Goal: Task Accomplishment & Management: Complete application form

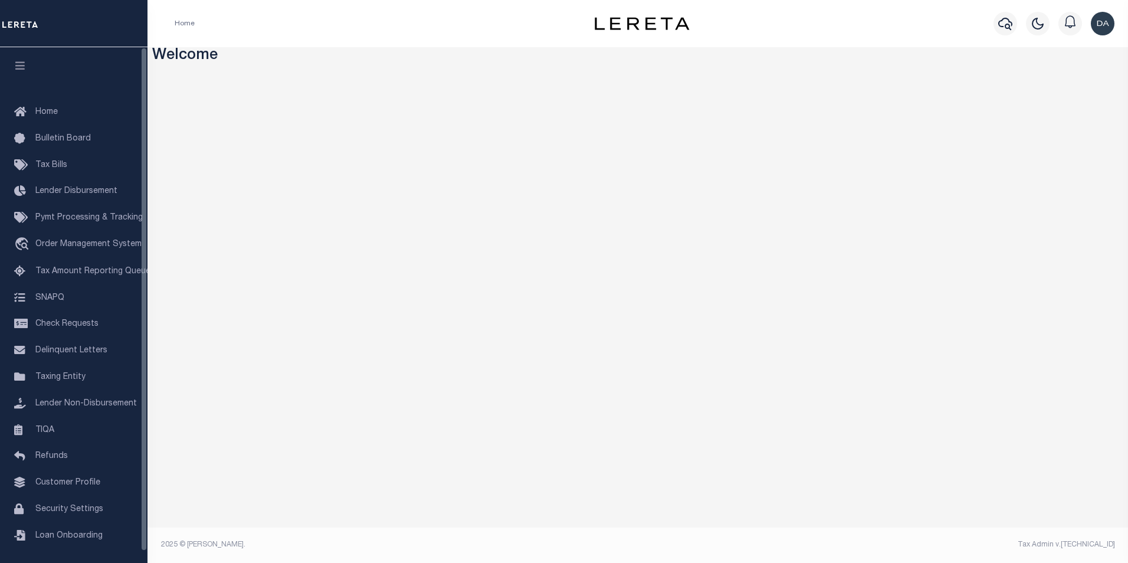
click at [295, 31] on div "Home" at bounding box center [364, 23] width 398 height 25
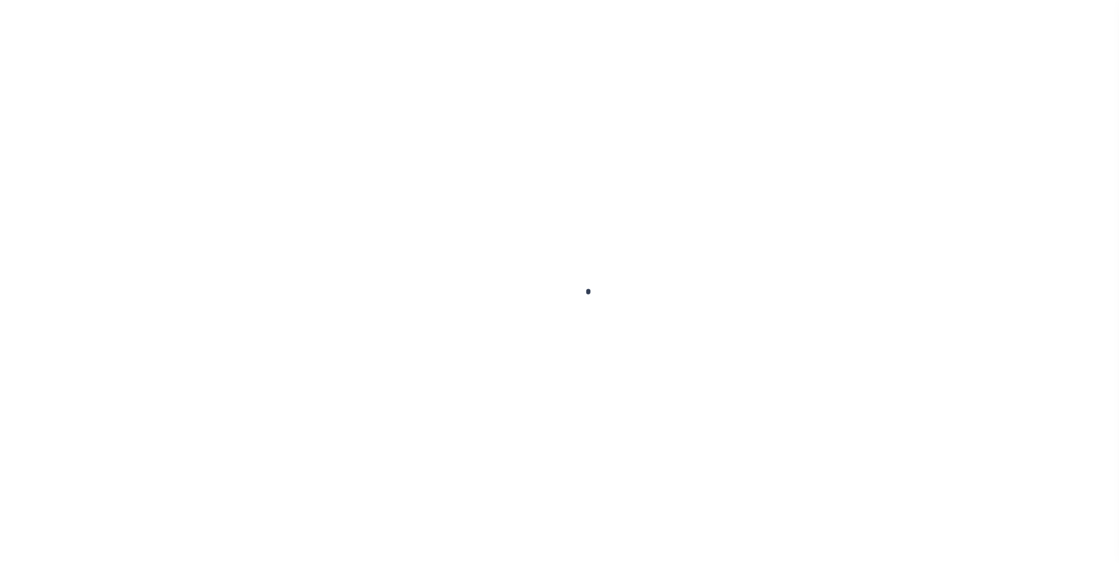
type input "03290119857-00300"
type input "[PERSON_NAME]"
select select "False"
select select
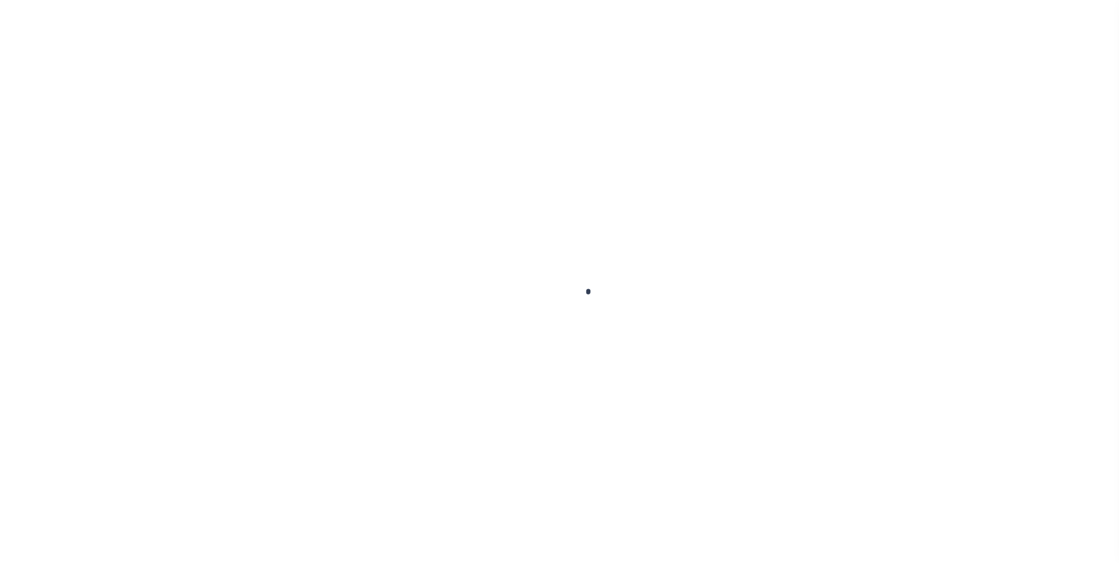
type input "LOT [STREET_ADDRESS]"
type input "GREENVILLE WI 54942"
select select "10"
select select "Escrow"
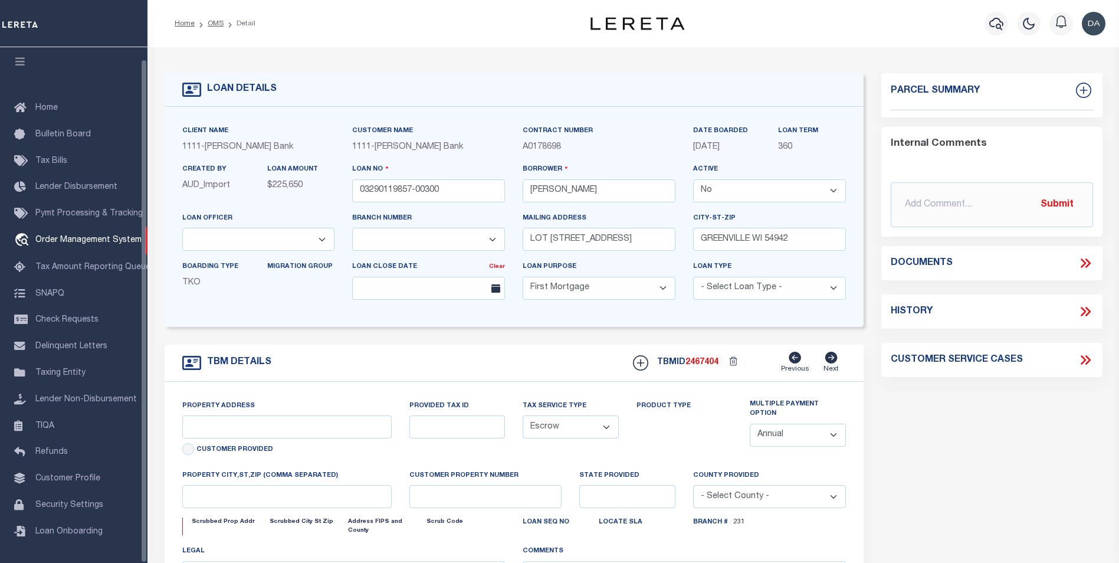
select select "2129"
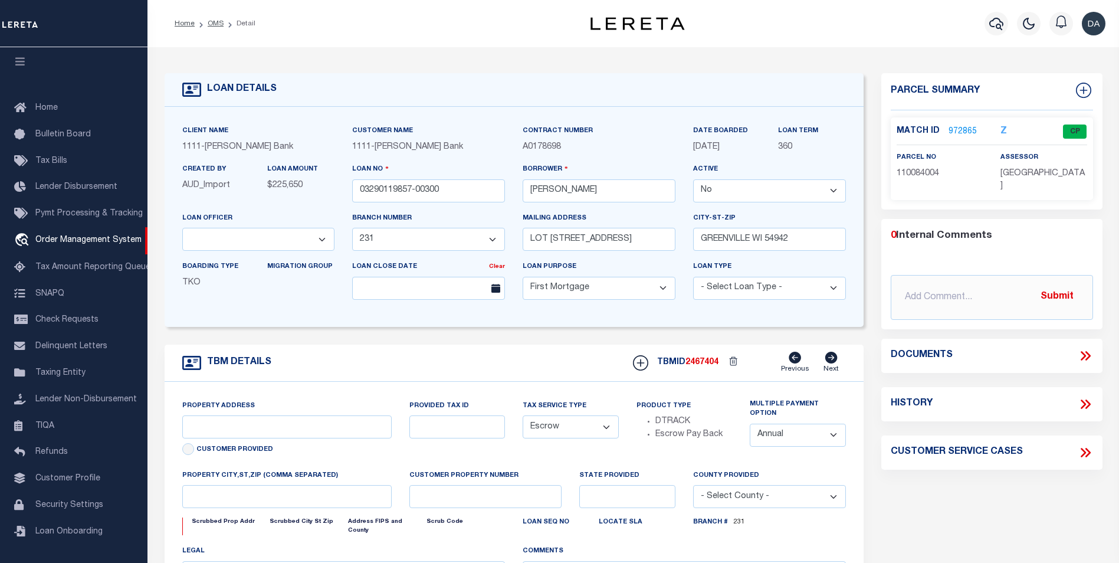
select select "4309"
type input "N1027 GLENNVIEW DR"
type input "110084004"
select select
type input "[GEOGRAPHIC_DATA], WI 54942"
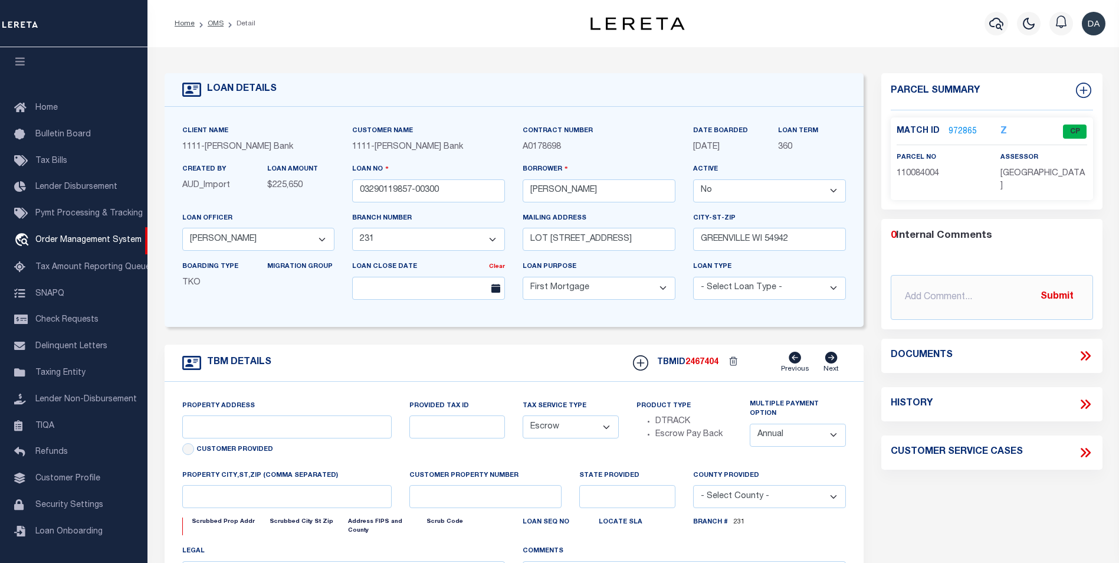
type input "01"
type input "WI"
select select
type textarea "Municipality = GREENVILLE, TOWN OF;"
click at [464, 360] on div "TBM DETAILS TBMID 2467404 Previous Next" at bounding box center [514, 363] width 699 height 37
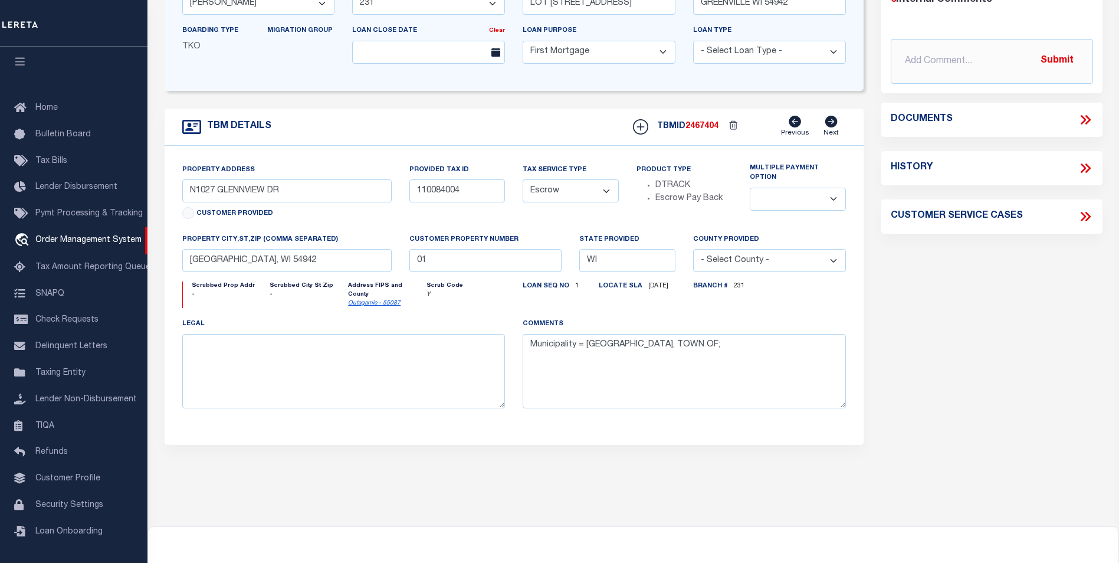
scroll to position [0, 0]
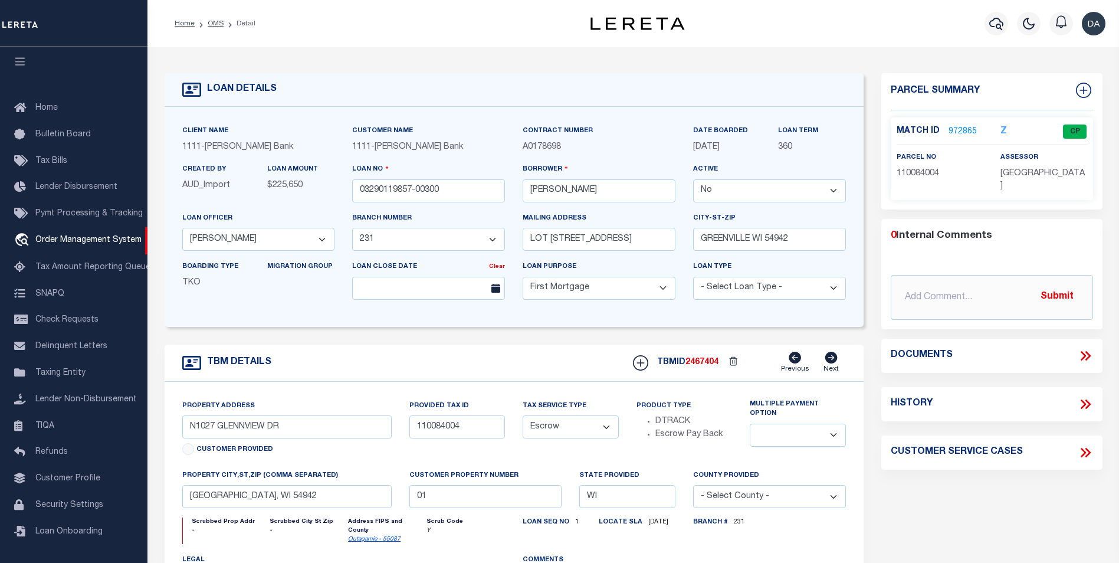
click at [955, 133] on link "972865" at bounding box center [963, 132] width 28 height 12
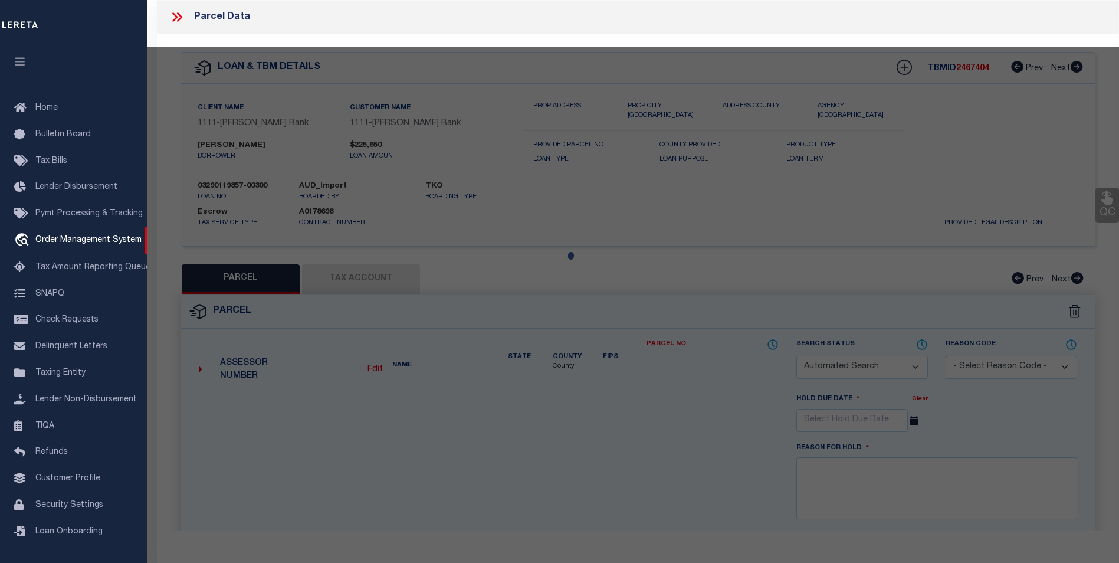
checkbox input "false"
select select "CP"
type input "N1027 GLENNVIEW DR"
type input "GREENVILLE WI 54942"
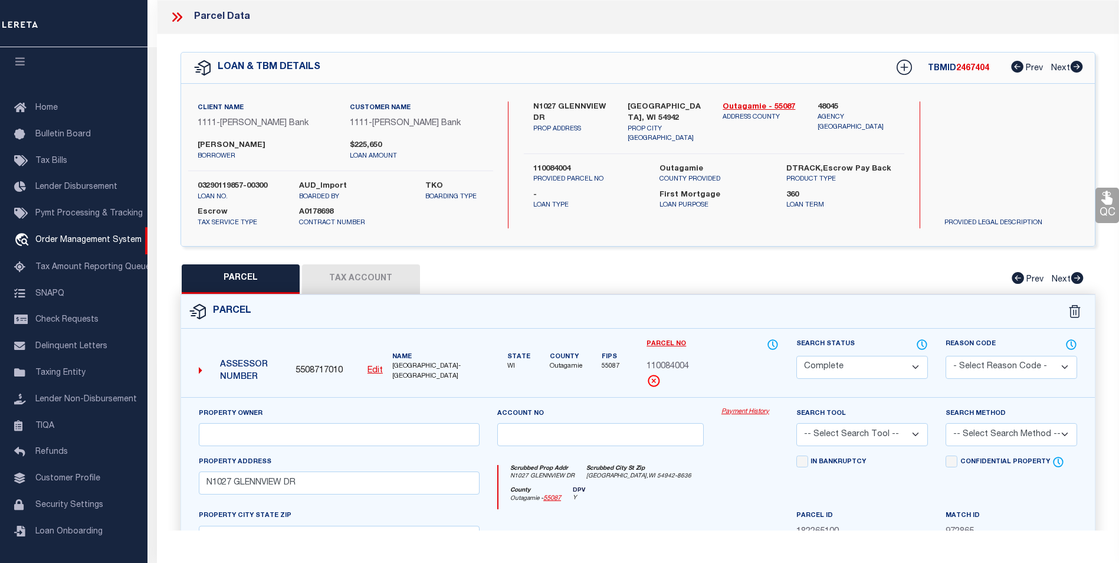
click at [373, 277] on button "Tax Account" at bounding box center [361, 278] width 118 height 29
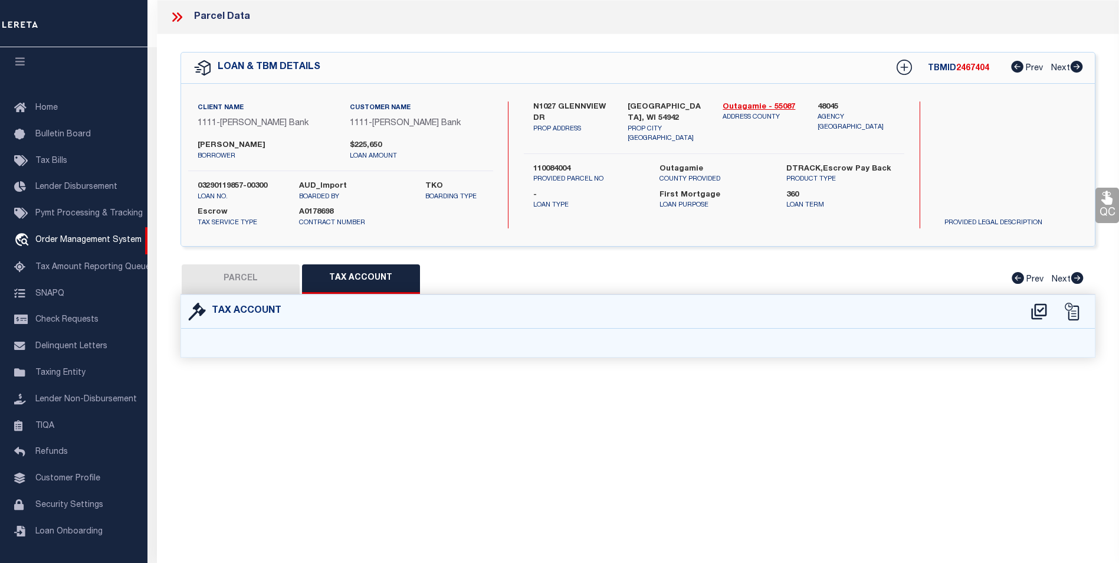
select select "100"
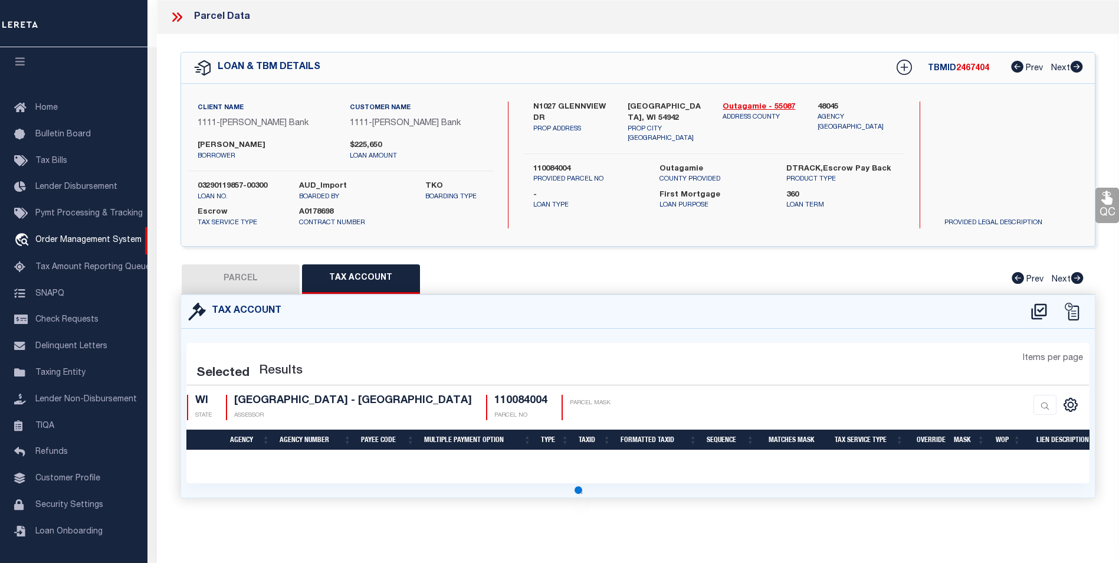
select select "100"
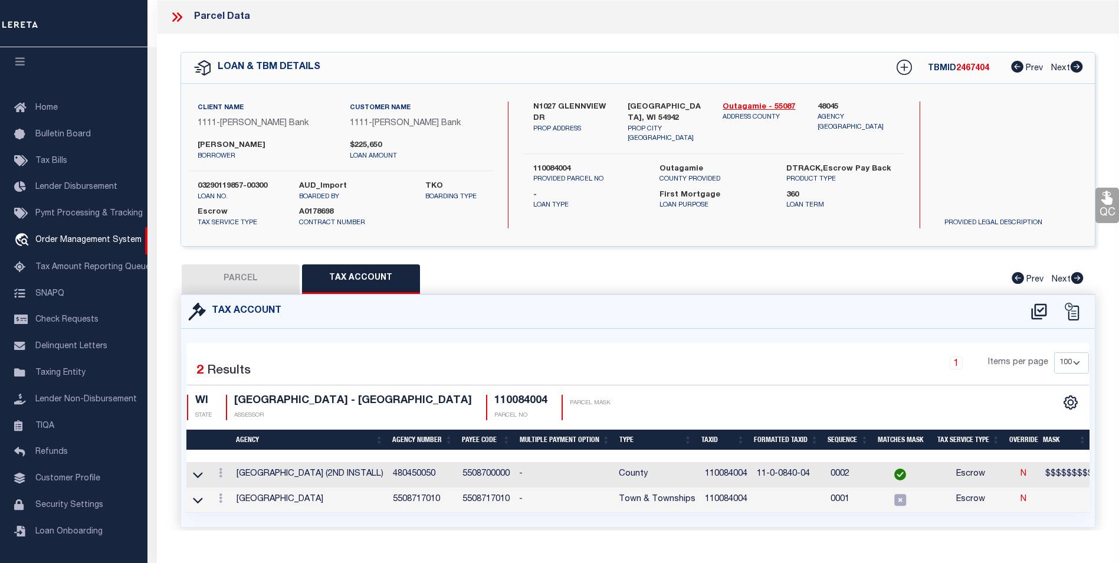
scroll to position [33, 0]
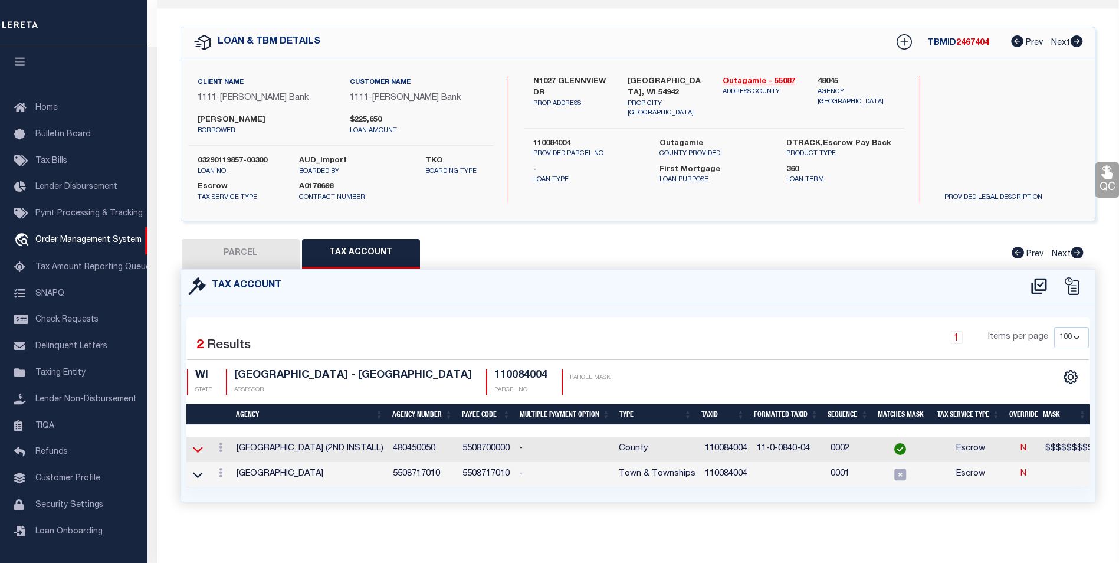
click at [199, 443] on icon at bounding box center [198, 449] width 10 height 12
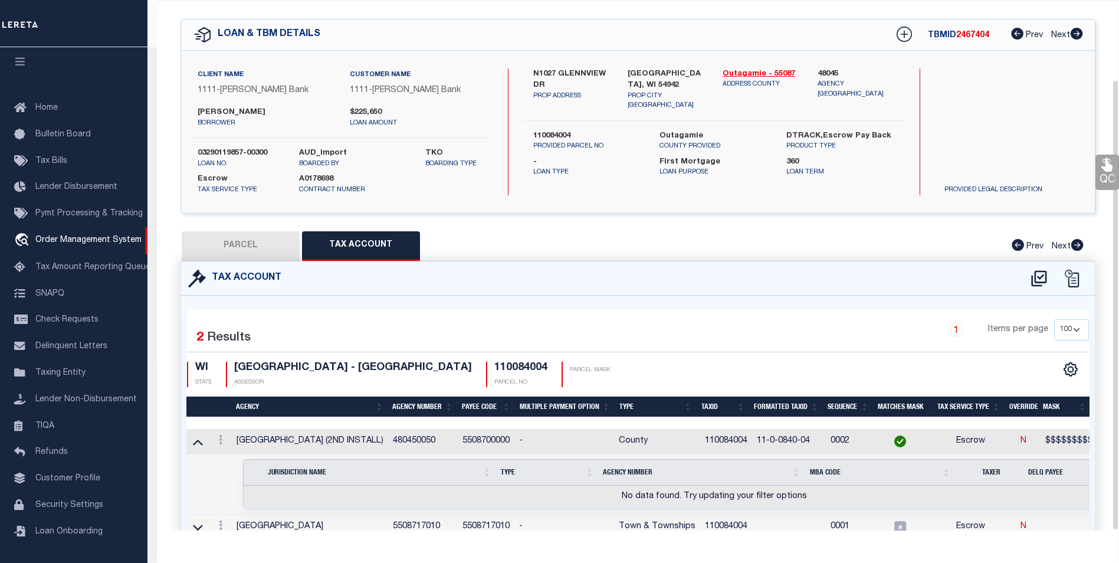
scroll to position [93, 0]
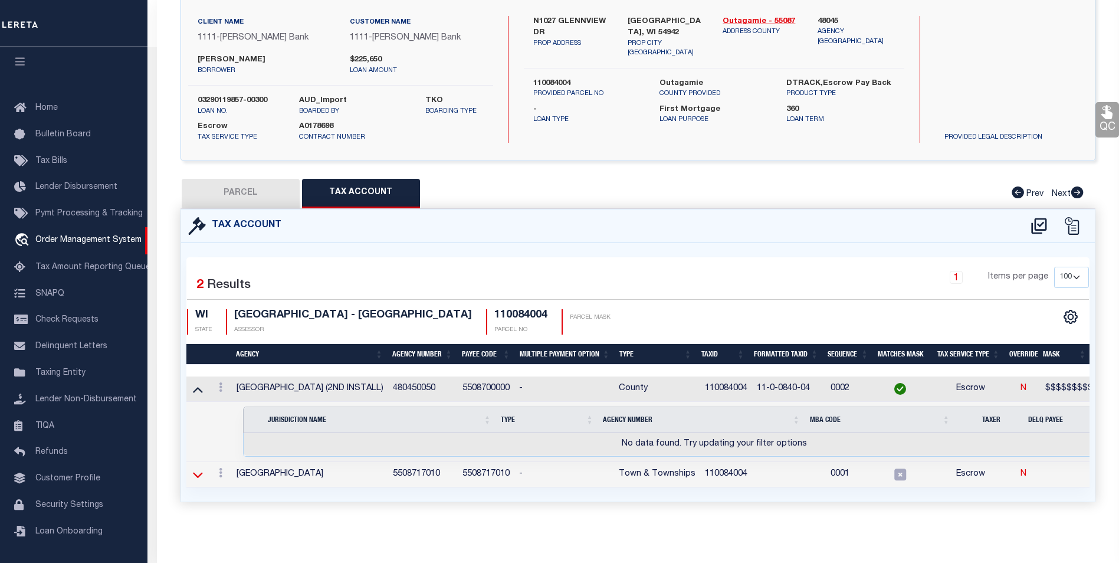
click at [195, 468] on icon at bounding box center [198, 474] width 10 height 12
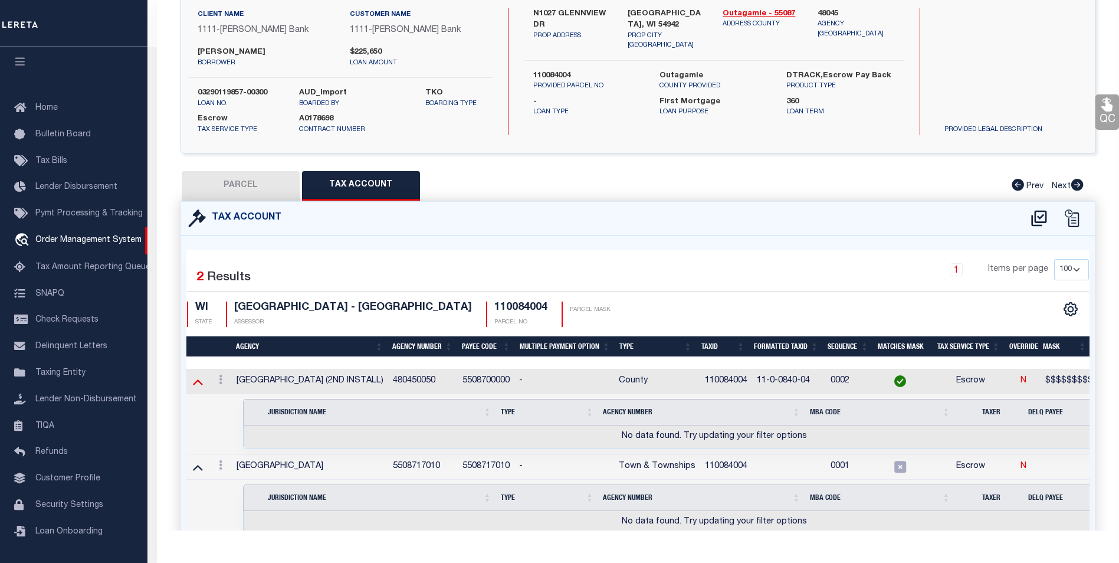
click at [201, 379] on icon at bounding box center [198, 381] width 10 height 12
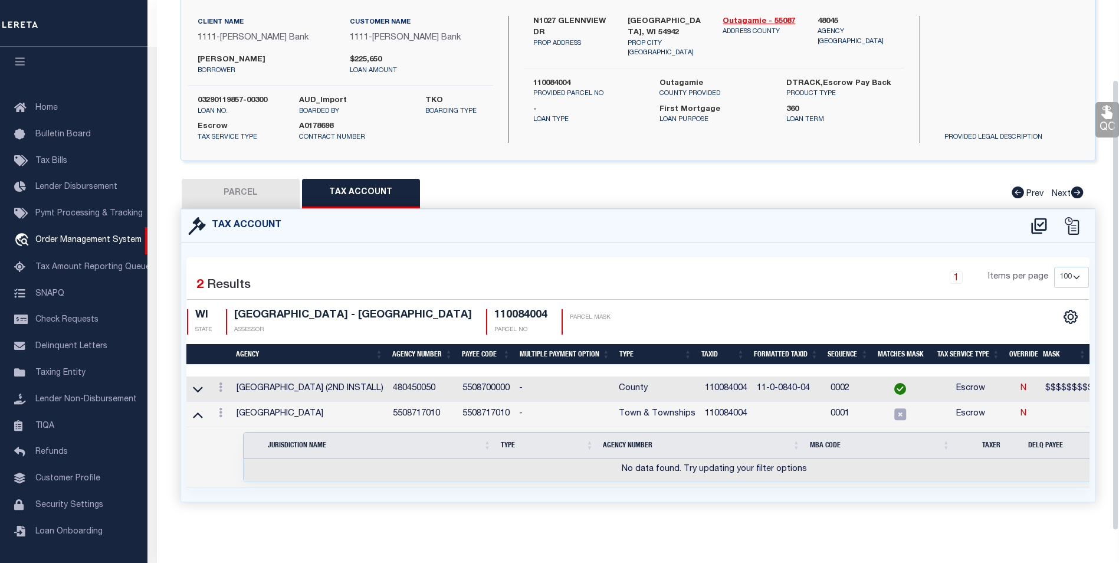
click at [201, 386] on icon at bounding box center [198, 389] width 10 height 6
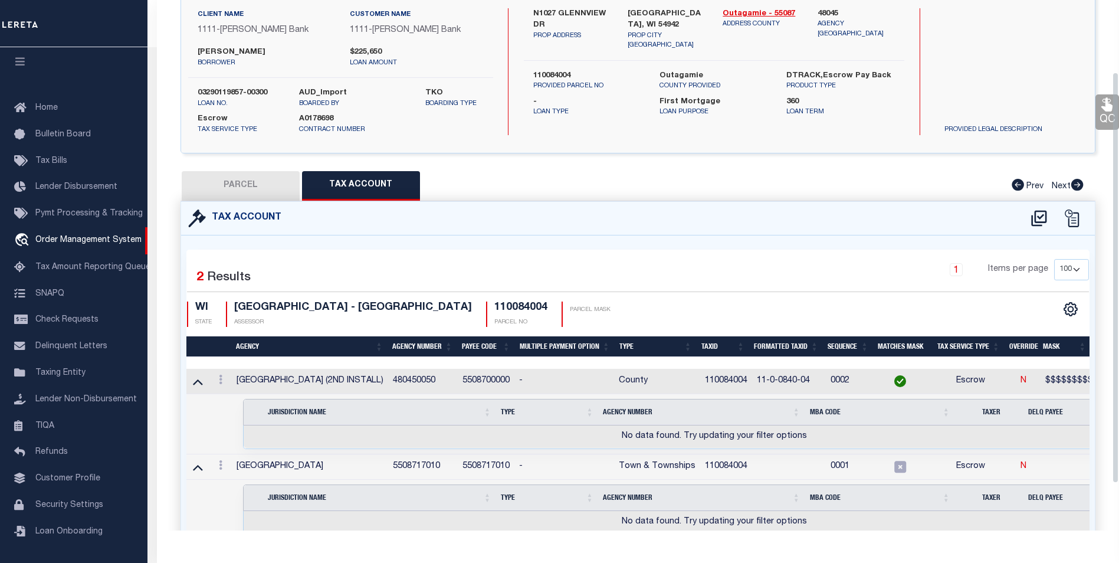
click at [236, 180] on button "PARCEL" at bounding box center [241, 185] width 118 height 29
select select "AS"
checkbox input "false"
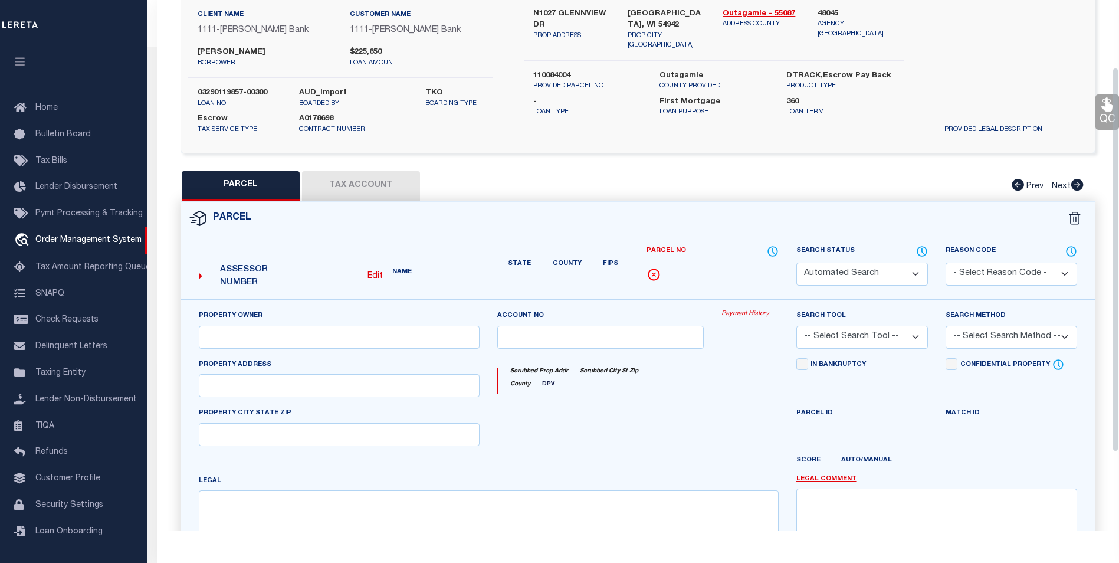
select select "CP"
type input "N1027 GLENNVIEW DR"
type input "GREENVILLE WI 54942"
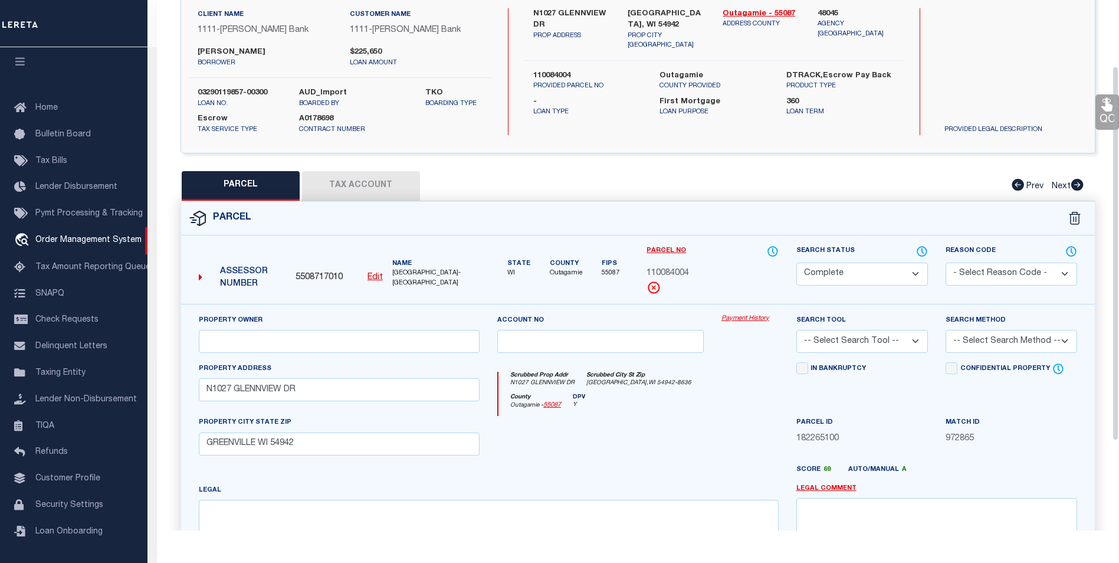
click at [369, 183] on button "Tax Account" at bounding box center [361, 185] width 118 height 29
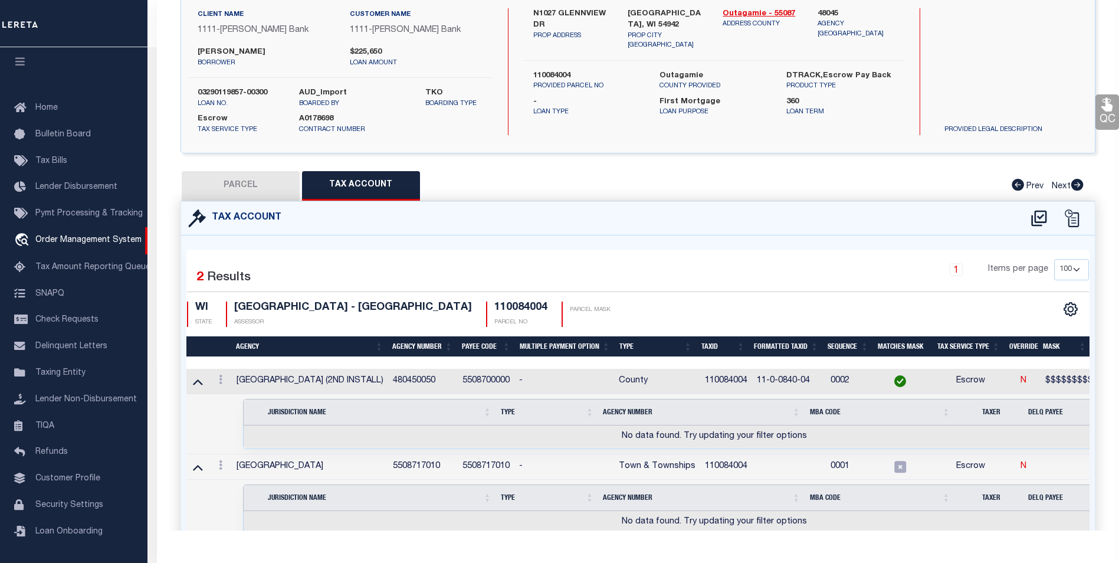
scroll to position [0, 0]
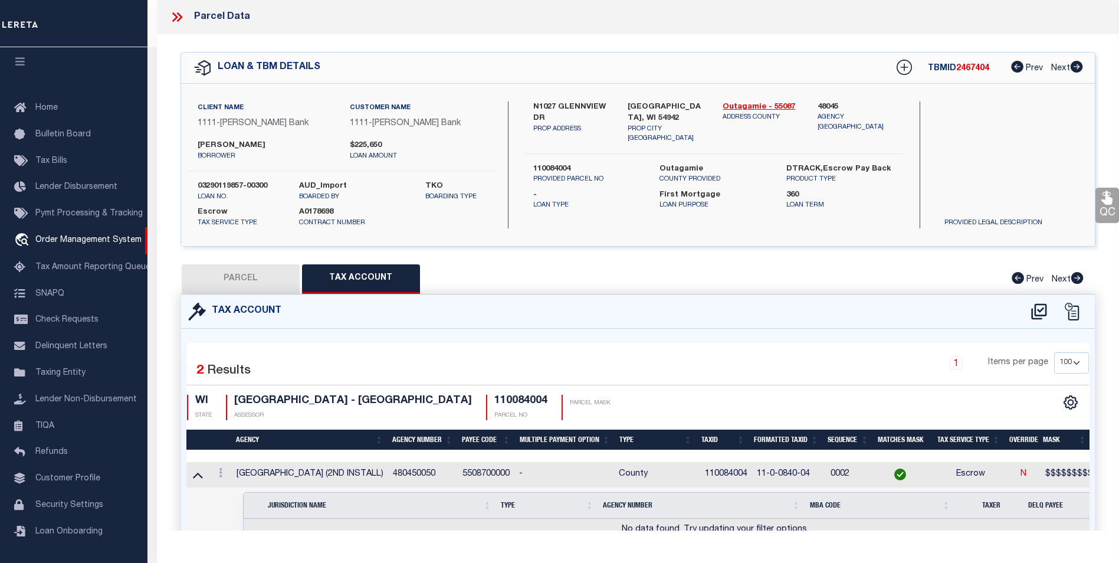
select select "100"
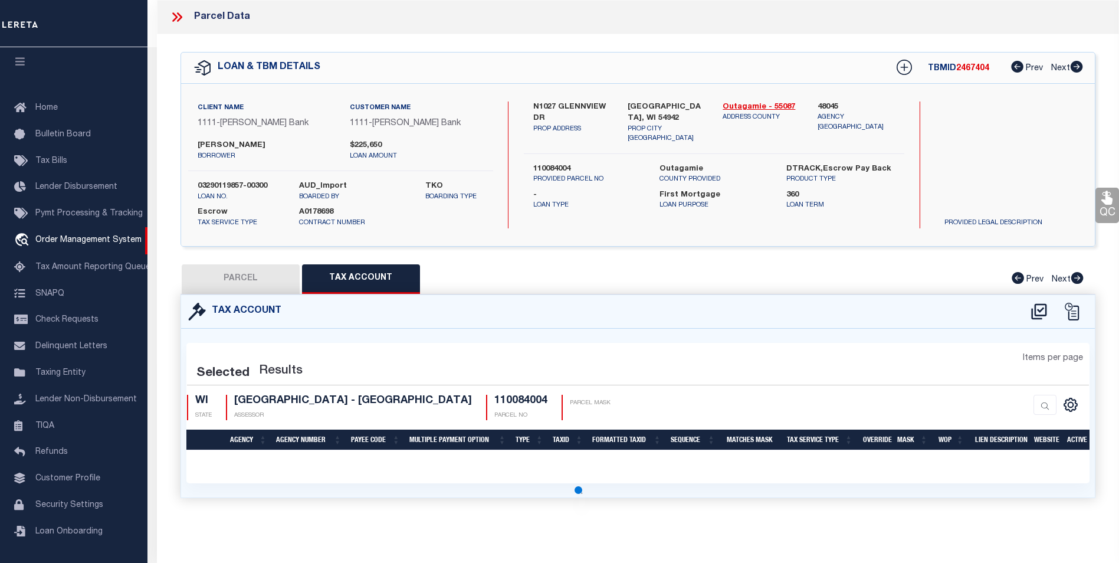
select select "100"
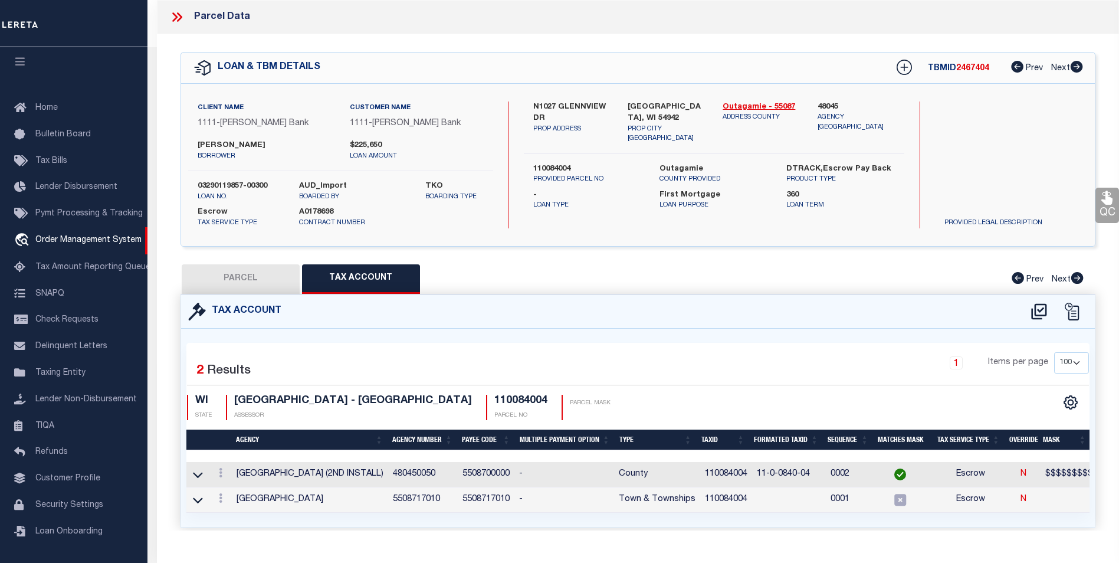
scroll to position [33, 0]
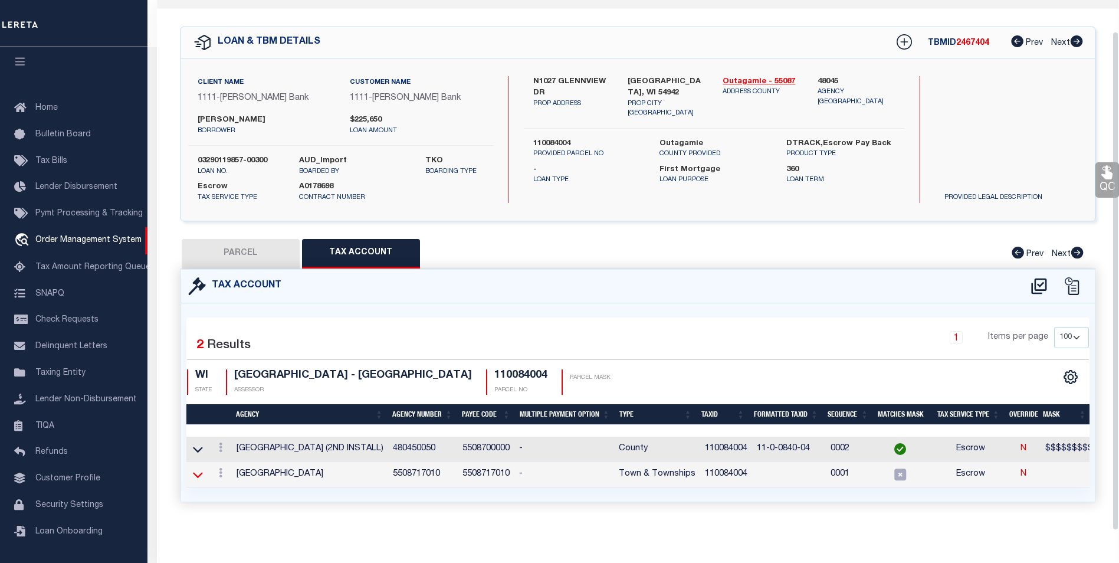
click at [194, 472] on icon at bounding box center [198, 475] width 10 height 6
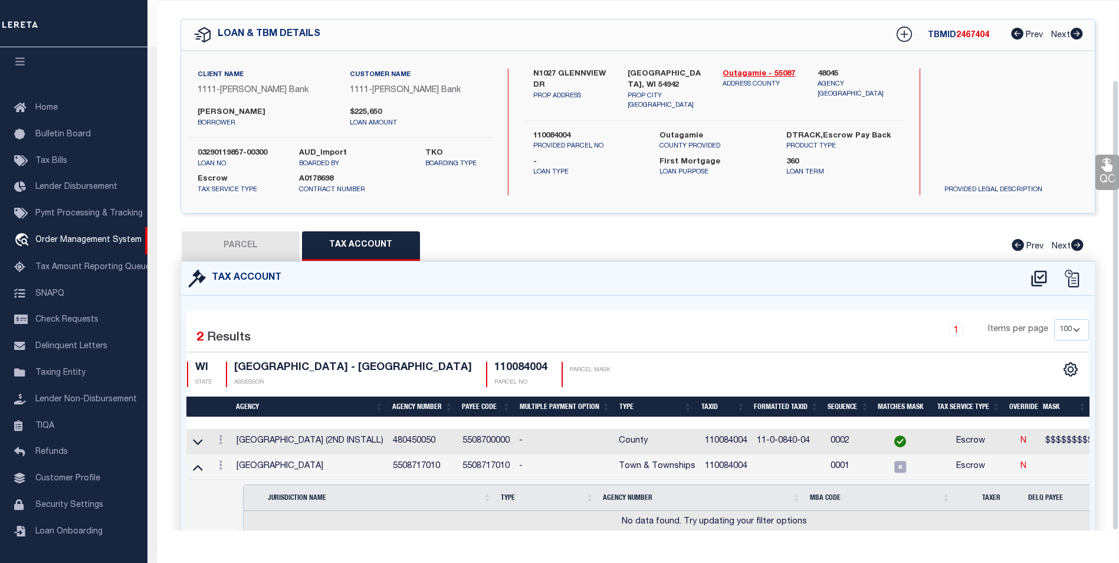
scroll to position [93, 0]
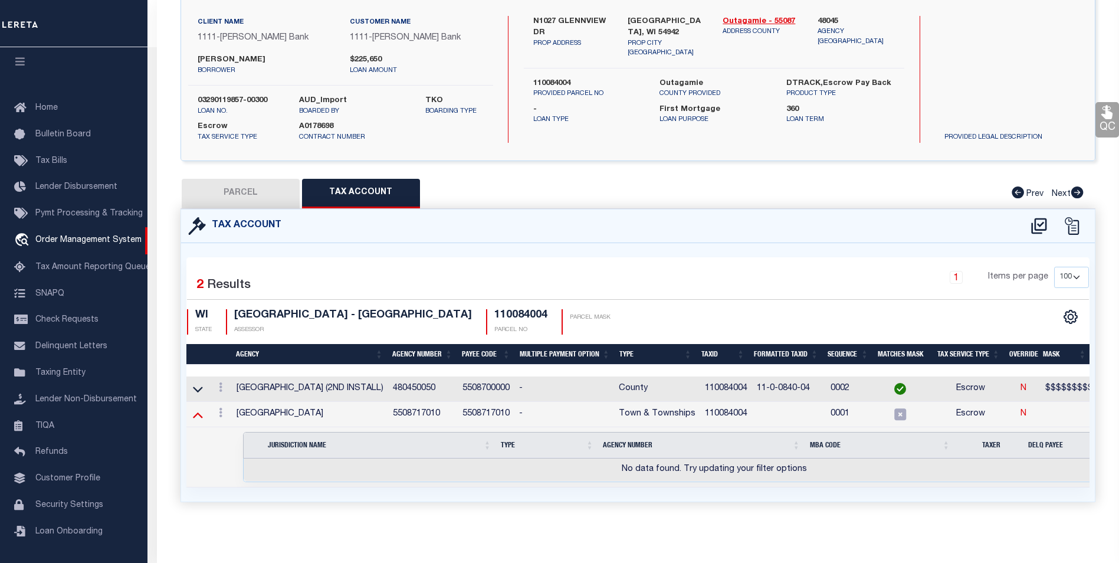
click at [198, 408] on icon at bounding box center [198, 414] width 10 height 12
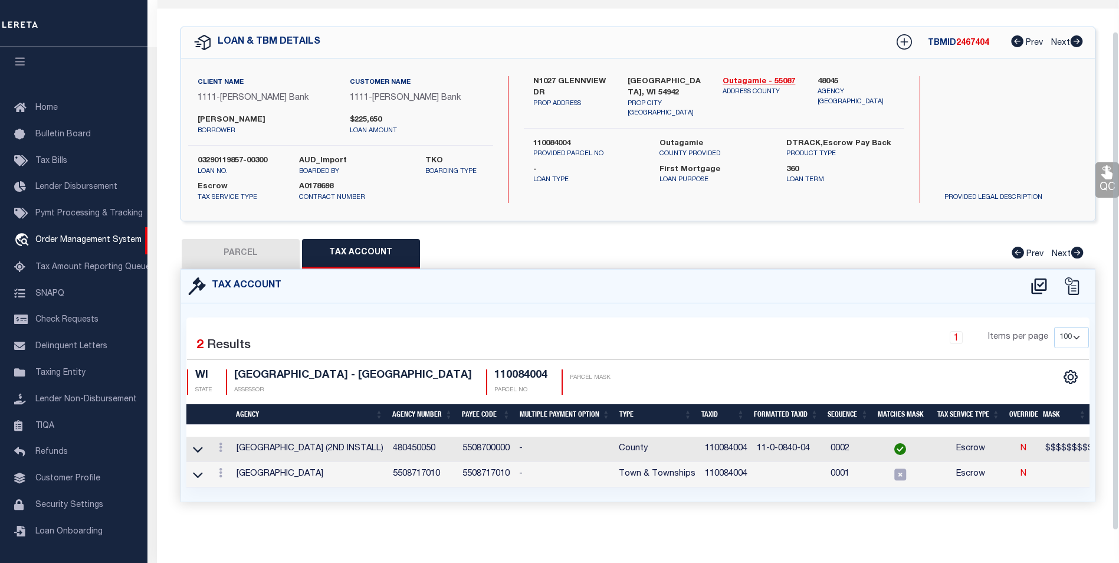
scroll to position [33, 0]
click at [540, 504] on div "Tax Account 2 1" at bounding box center [638, 399] width 933 height 261
click at [588, 540] on div "Parcel Data QC QC QC - Select Status -" at bounding box center [638, 281] width 962 height 563
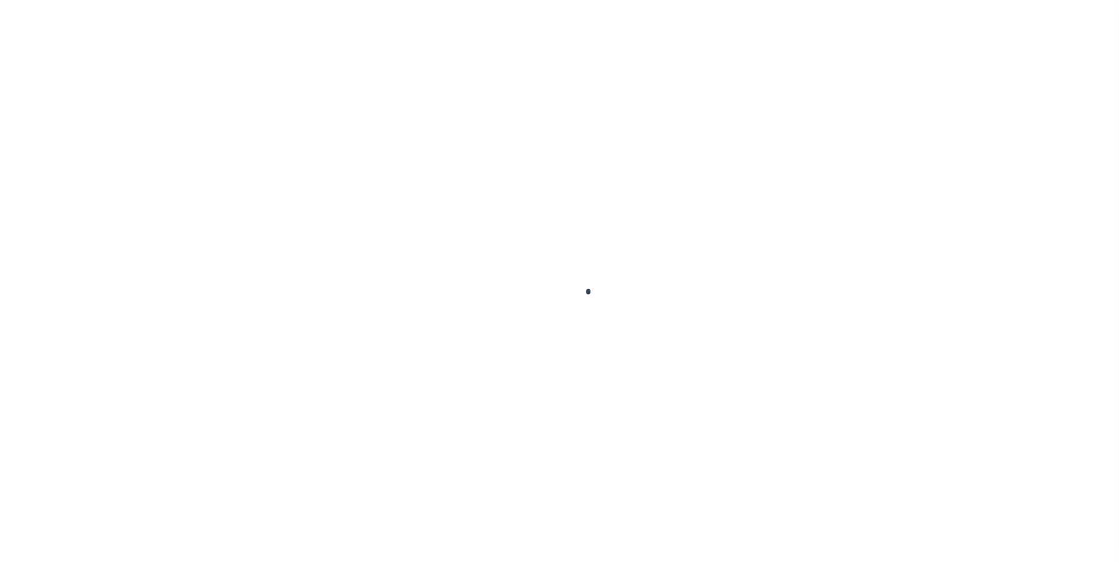
type input "1150000"
type input "[PERSON_NAME]"
select select
type input "06/21/2025"
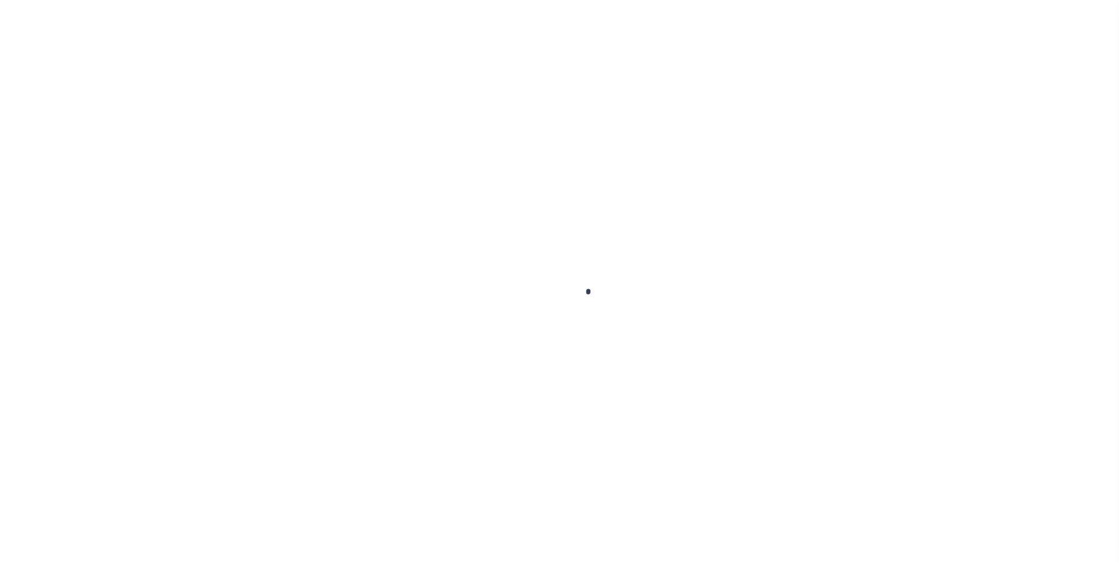
select select "10"
select select "NonEscrow"
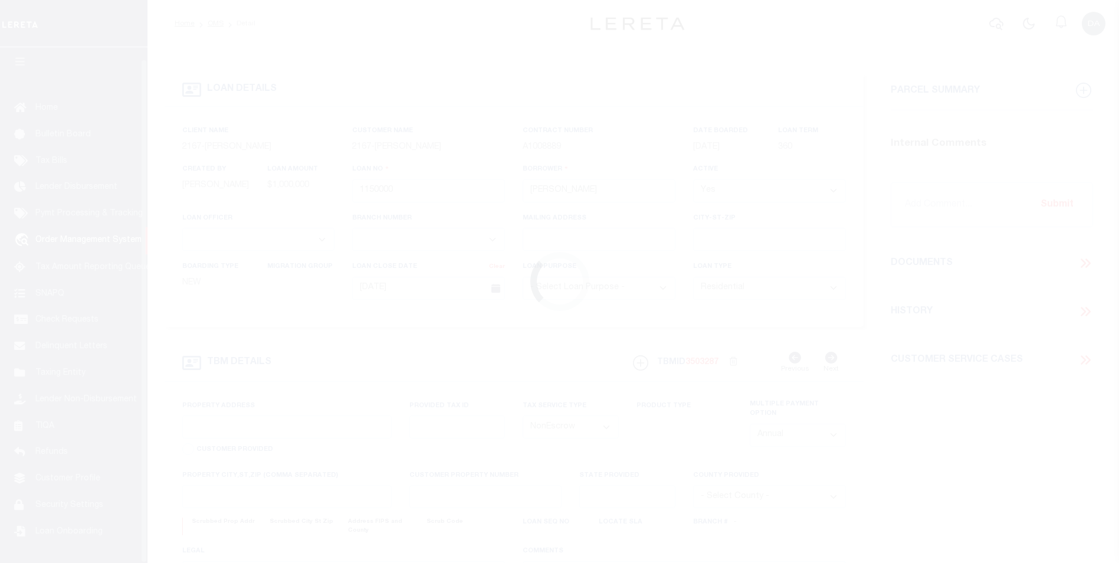
scroll to position [12, 0]
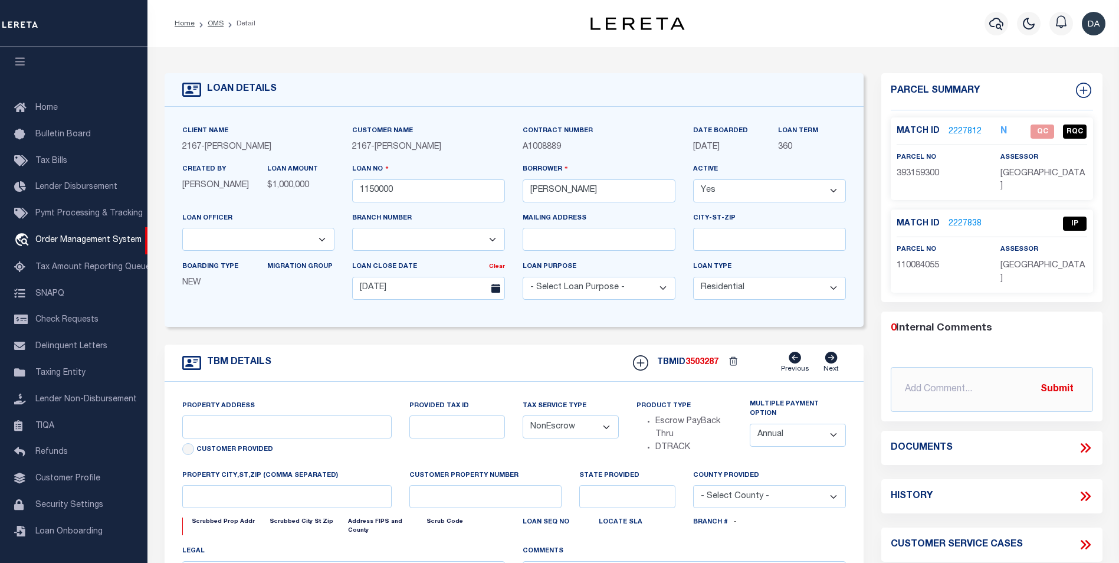
click at [464, 365] on div "TBM DETAILS TBMID 3503287 Previous Next" at bounding box center [514, 363] width 699 height 37
type input "2620 S SHERIDAN ST"
select select
type input "PHILADELPHIA PA 19148-4608"
type input "PA"
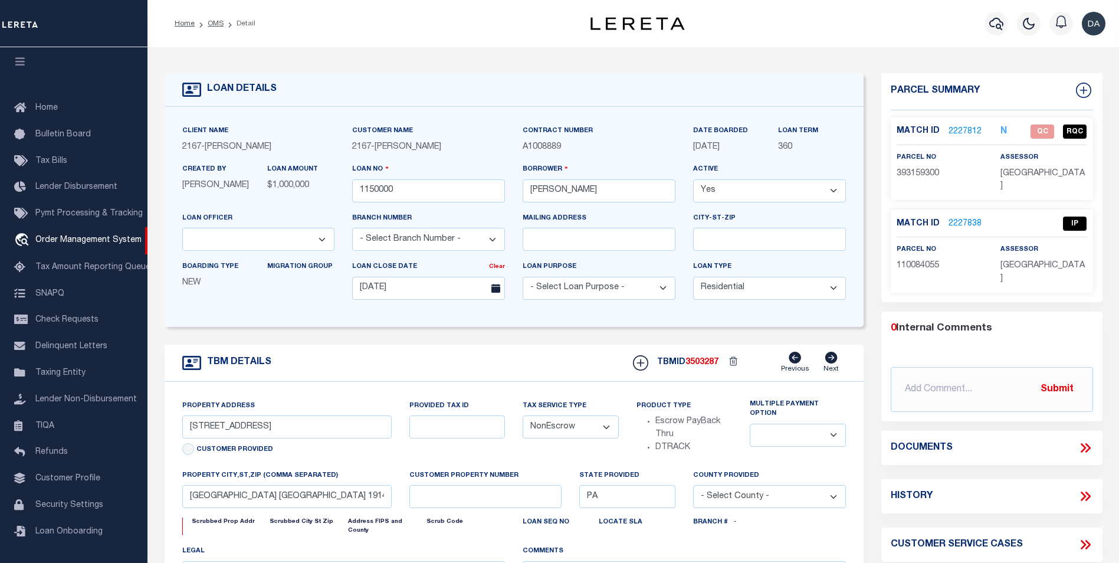
select select
click at [964, 129] on link "2227812" at bounding box center [965, 132] width 33 height 12
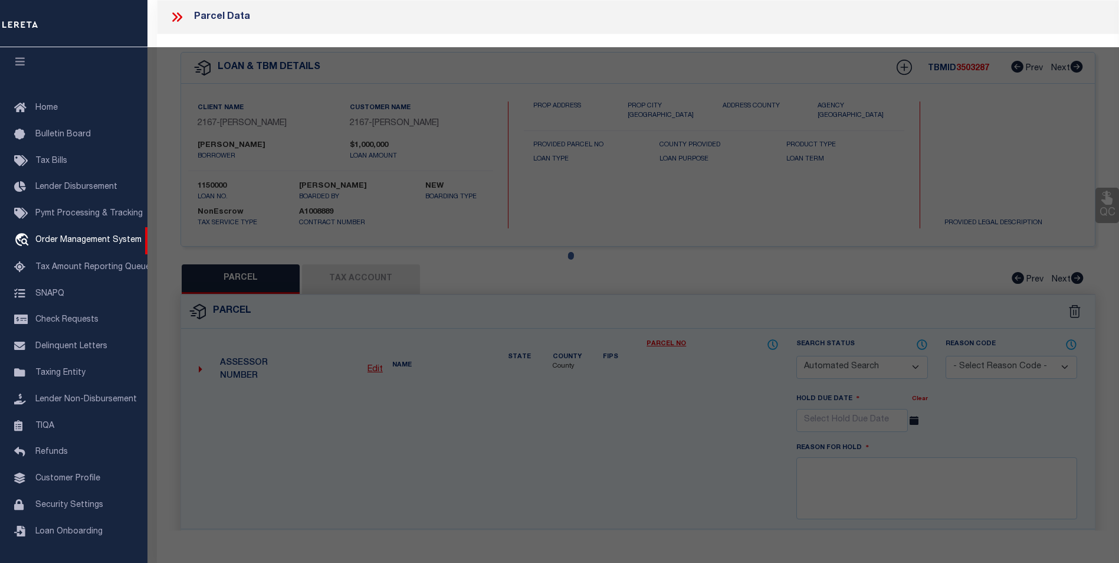
checkbox input "false"
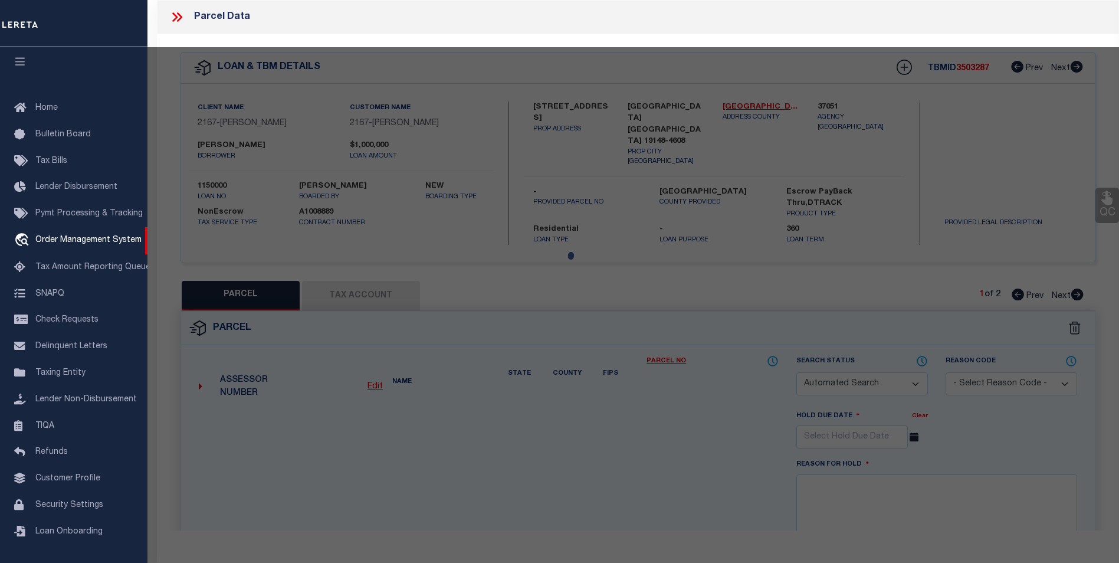
select select "QC"
type input "K&V INVESTMENTS LLC"
select select "ATL"
select select "ADD"
type input "[STREET_ADDRESS]"
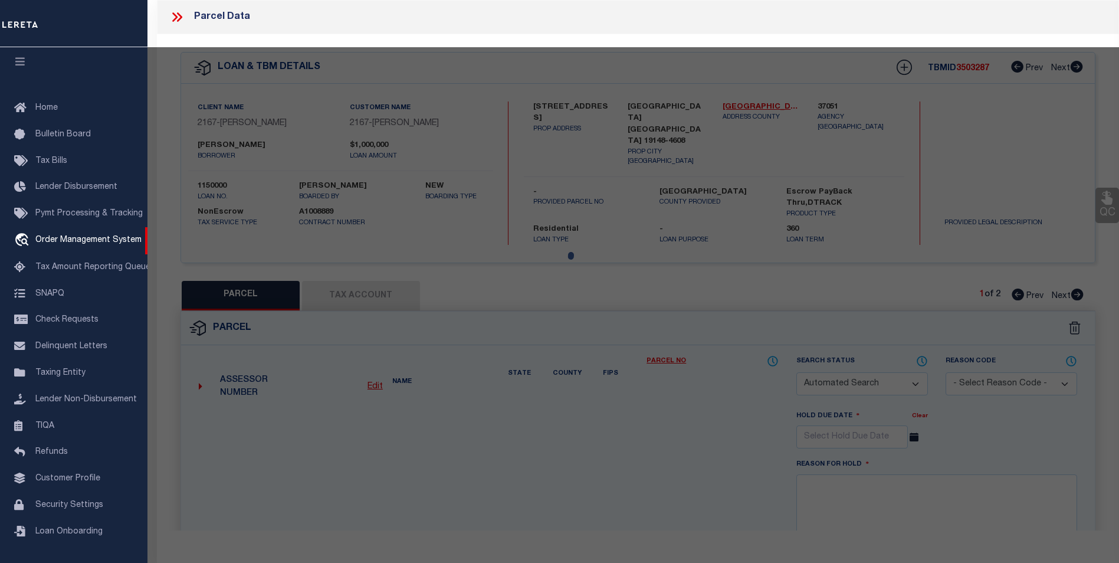
type input "[GEOGRAPHIC_DATA], [GEOGRAPHIC_DATA] 19148"
type textarea "[STREET_ADDRESS][PERSON_NAME]"
type textarea "Document uploaded that satisfies a legal requirement, changing from [GEOGRAPHIC…"
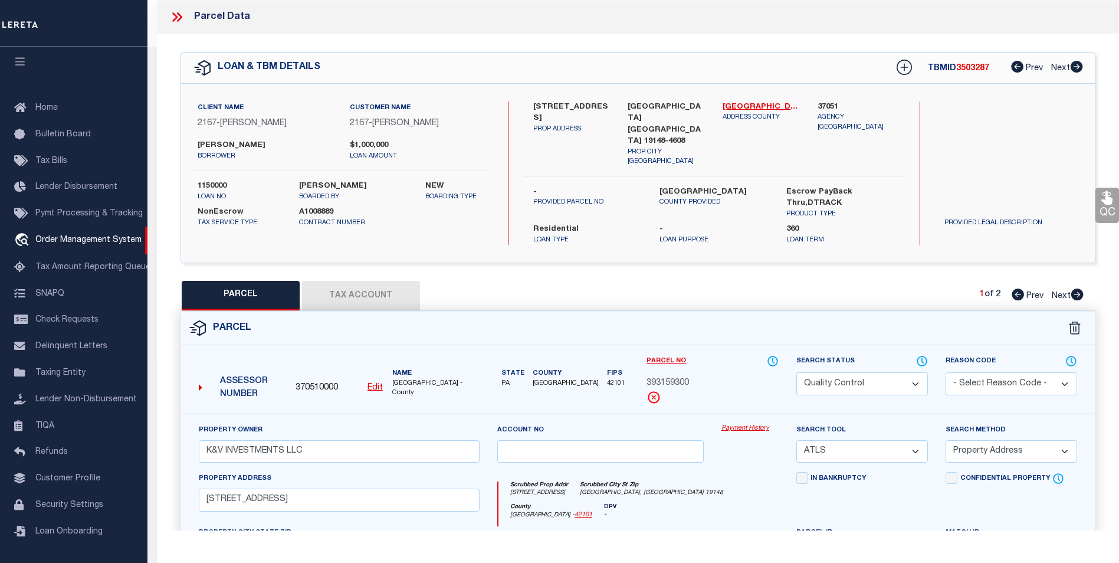
click at [389, 281] on button "Tax Account" at bounding box center [361, 295] width 118 height 29
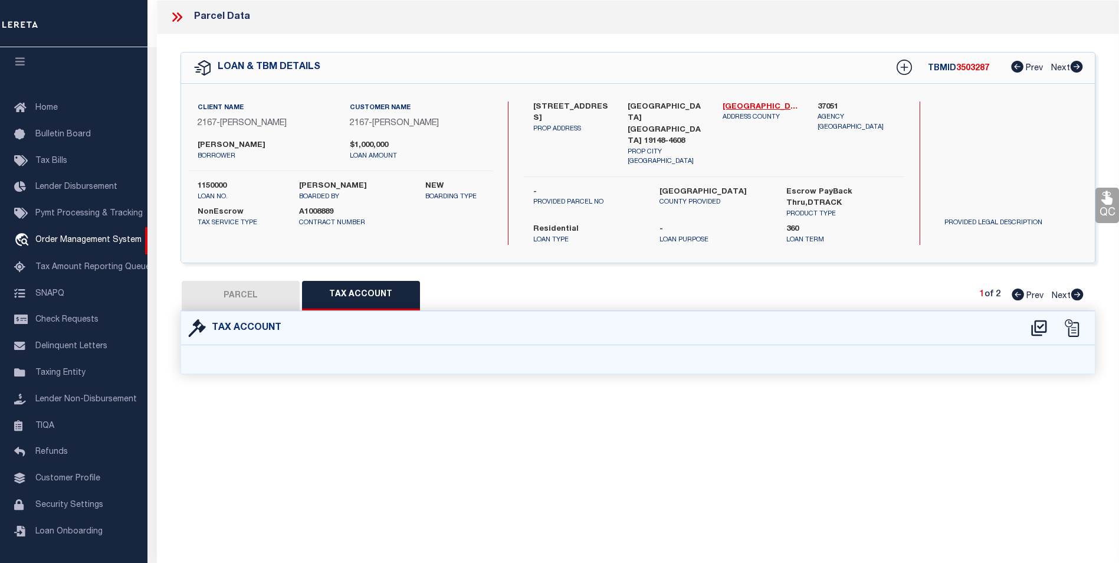
select select "100"
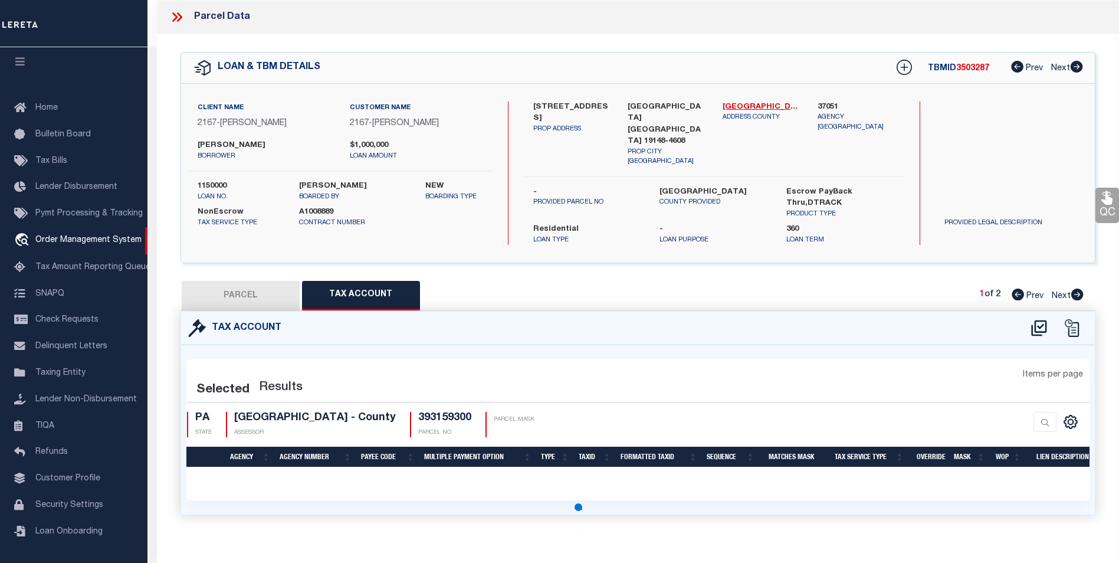
select select "100"
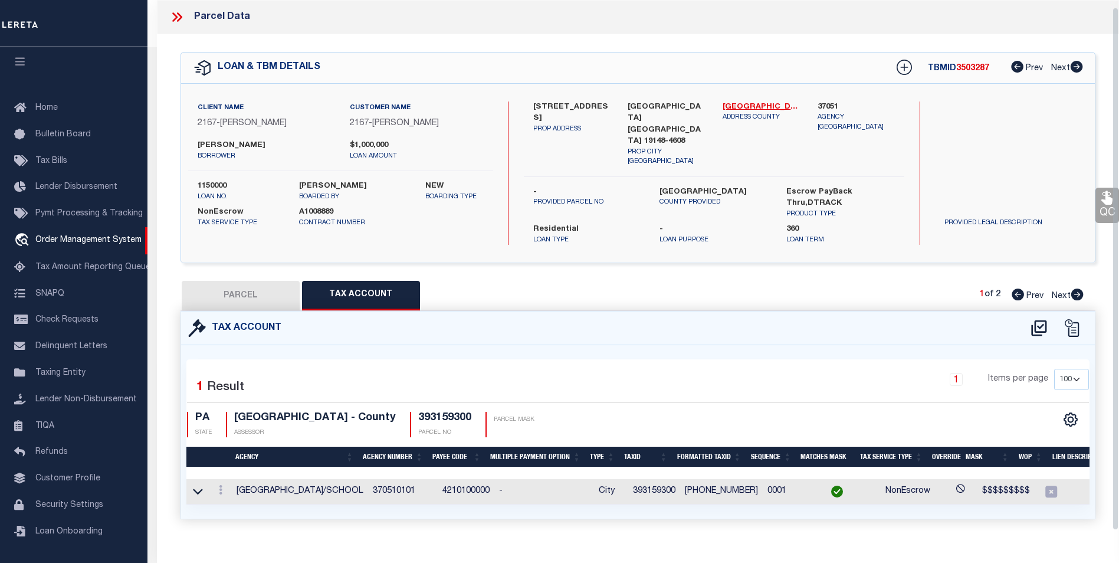
scroll to position [7, 0]
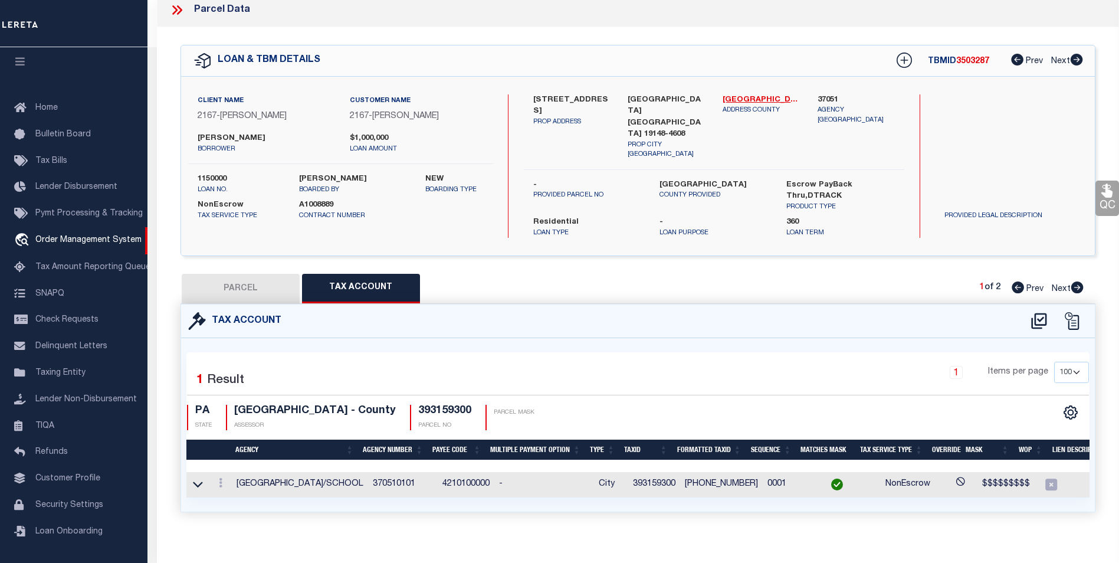
click at [192, 480] on link at bounding box center [198, 484] width 14 height 8
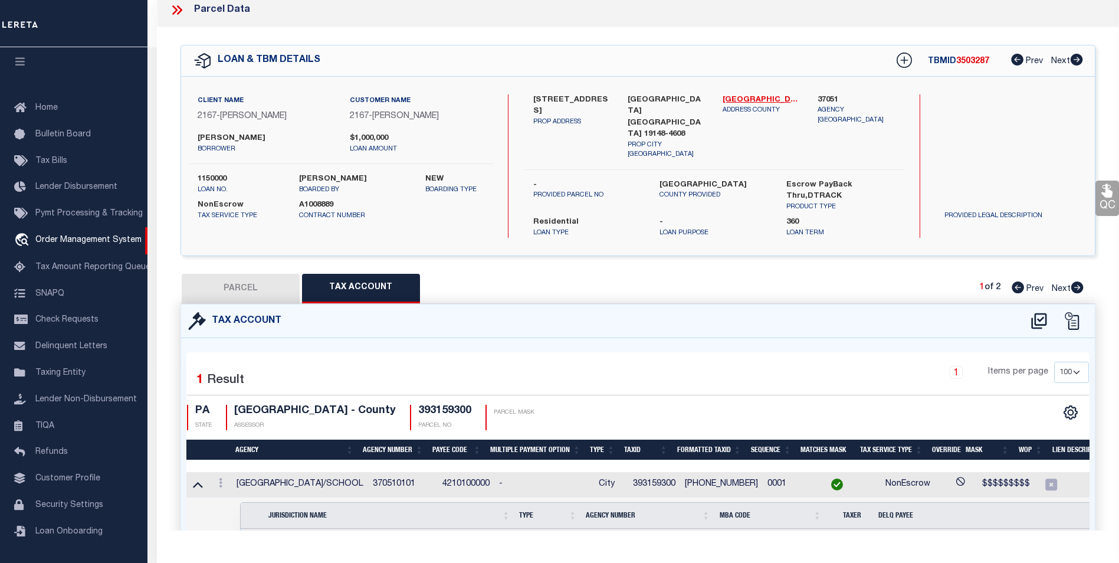
scroll to position [70, 0]
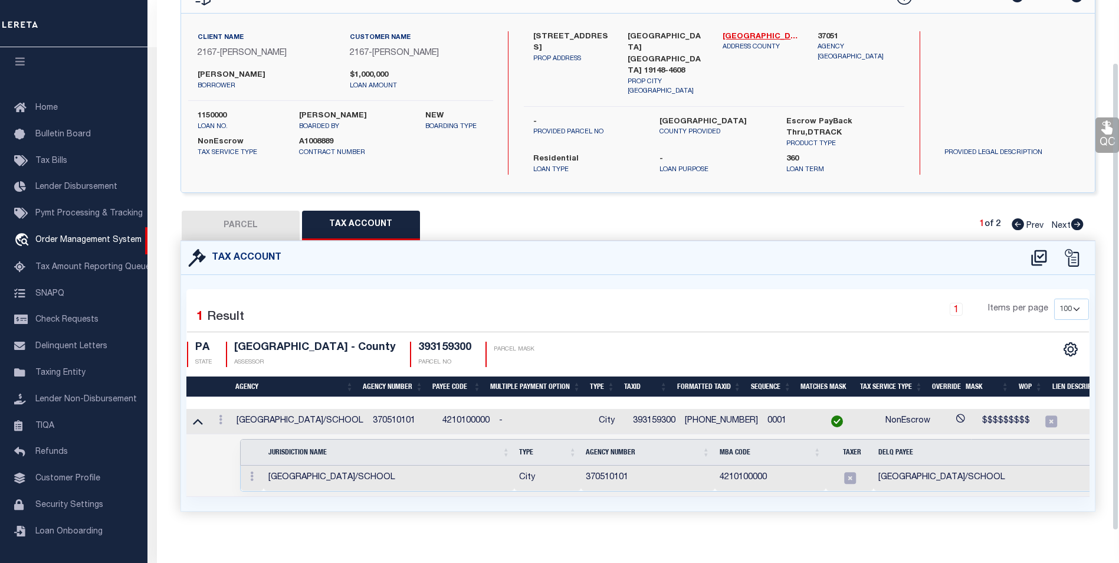
click at [286, 516] on div "Tax Account 1 1" at bounding box center [638, 390] width 933 height 299
click at [250, 211] on button "PARCEL" at bounding box center [241, 225] width 118 height 29
select select "AS"
select select
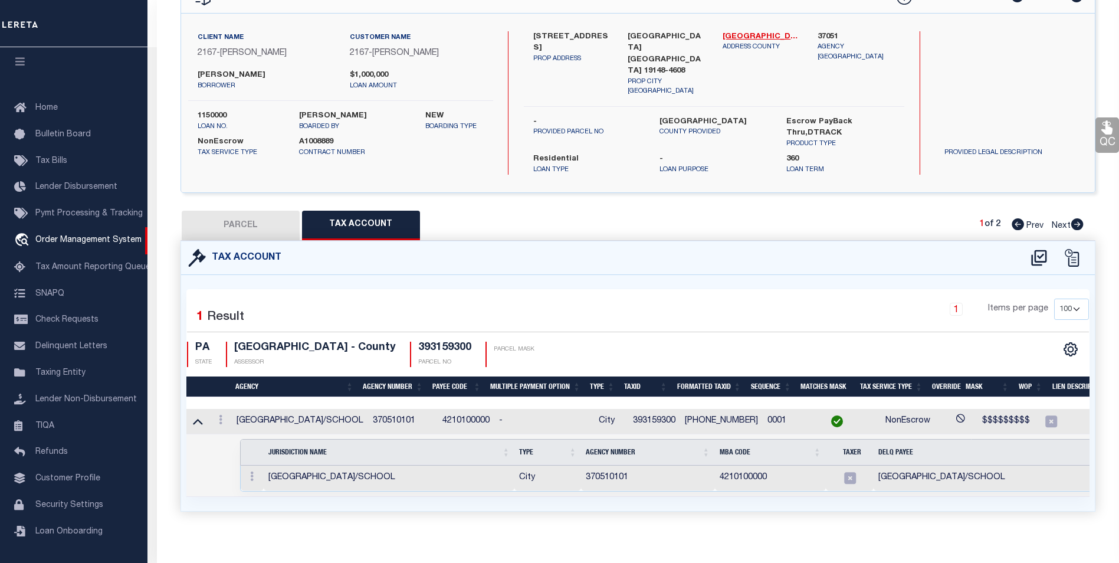
checkbox input "false"
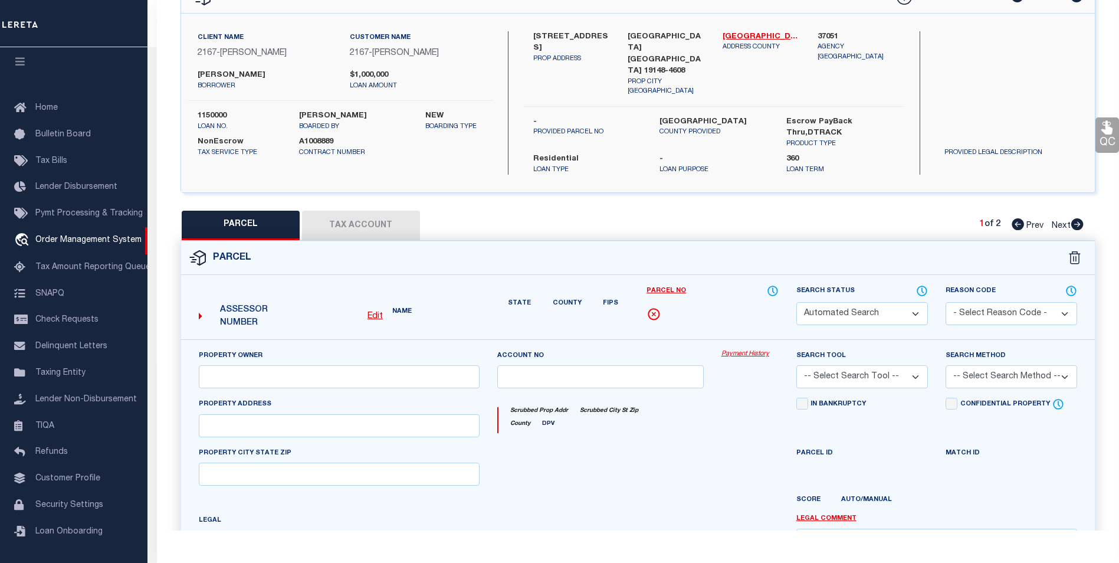
select select "QC"
type input "K&V INVESTMENTS LLC"
select select "ATL"
select select "ADD"
type input "[STREET_ADDRESS]"
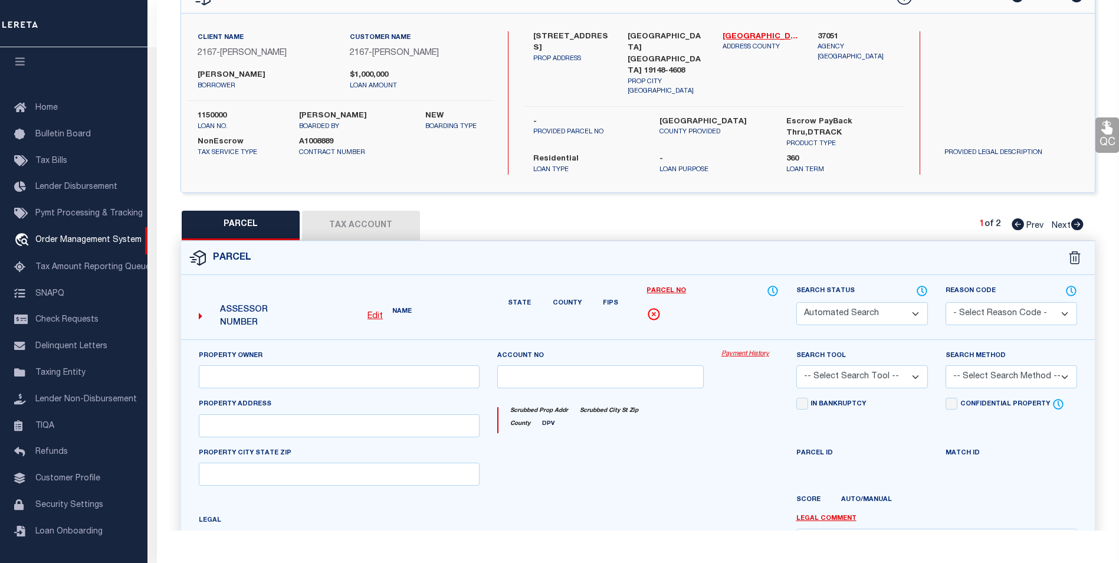
type input "[GEOGRAPHIC_DATA], [GEOGRAPHIC_DATA] 19148"
type textarea "[STREET_ADDRESS][PERSON_NAME]"
type textarea "Document uploaded that satisfies a legal requirement, changing from [GEOGRAPHIC…"
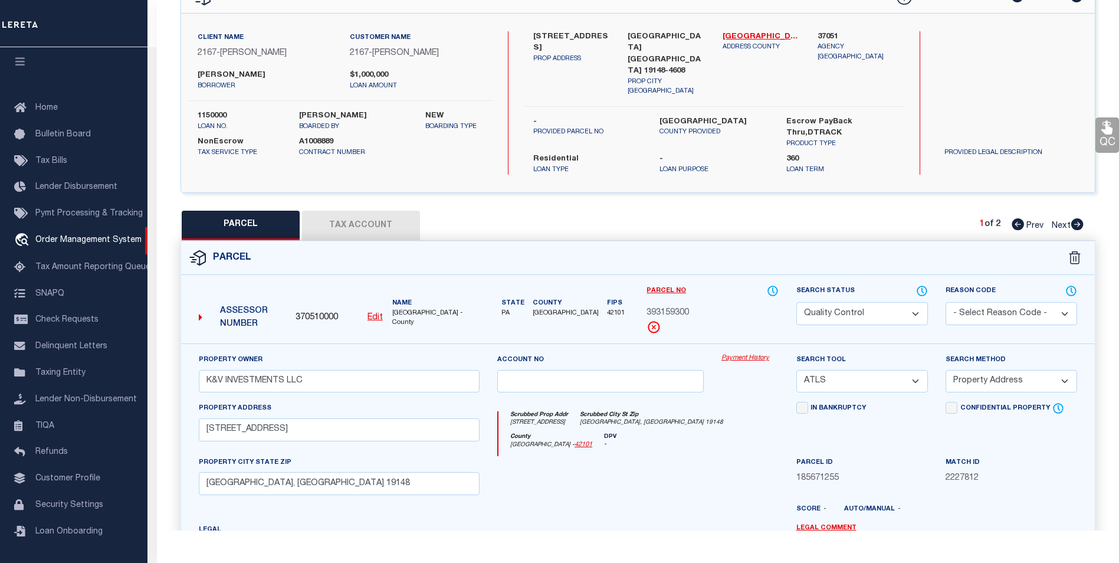
click at [359, 211] on button "Tax Account" at bounding box center [361, 225] width 118 height 29
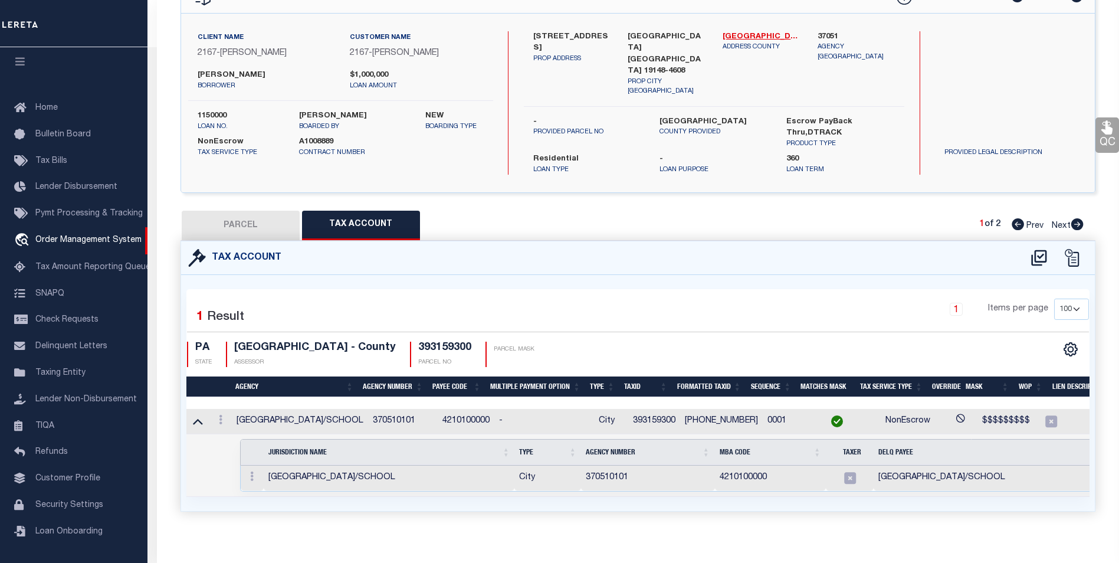
scroll to position [0, 0]
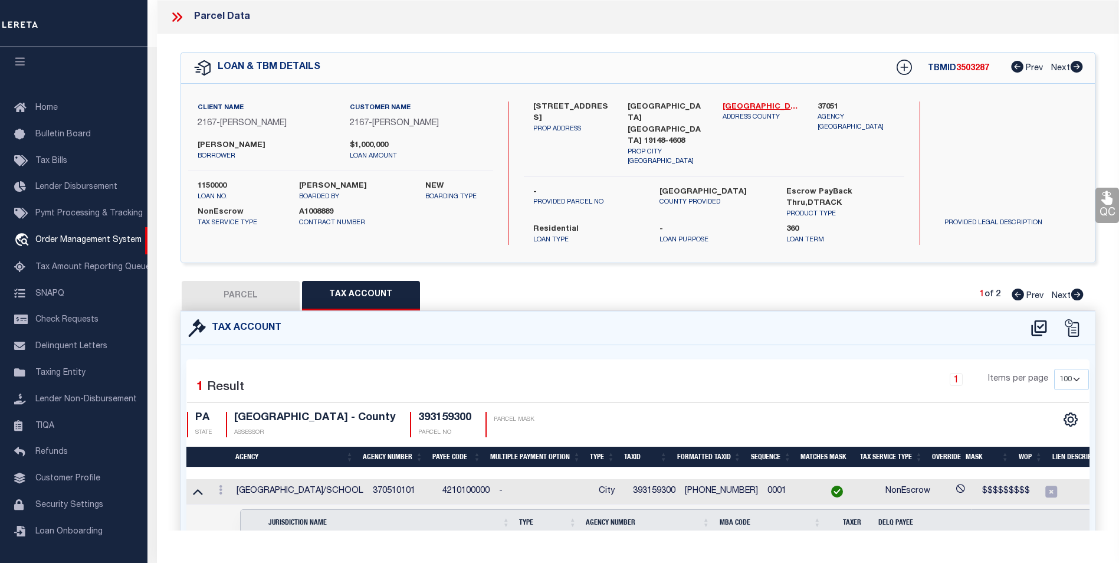
select select "100"
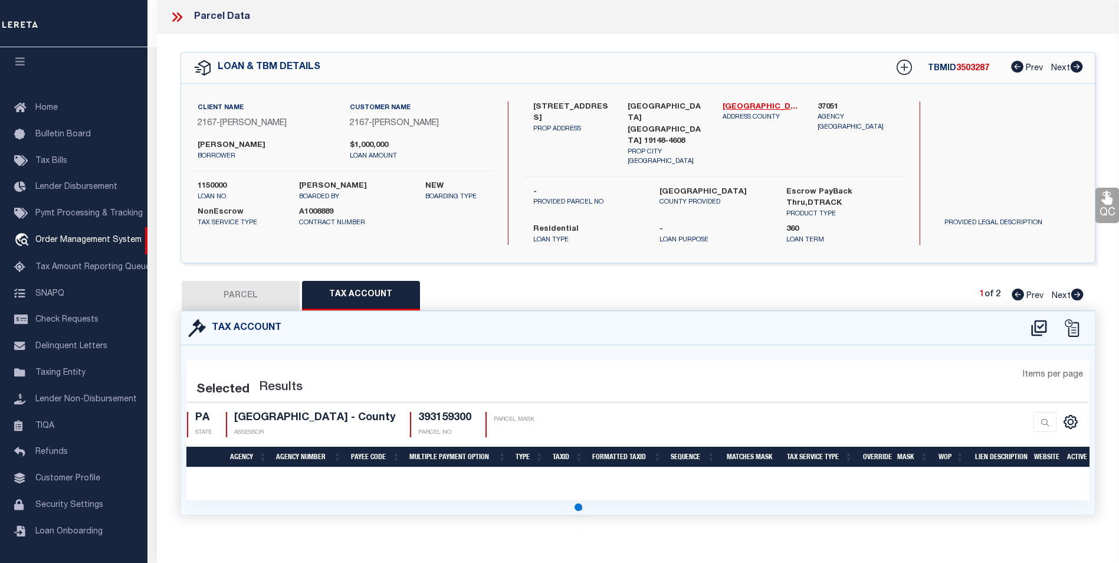
select select "100"
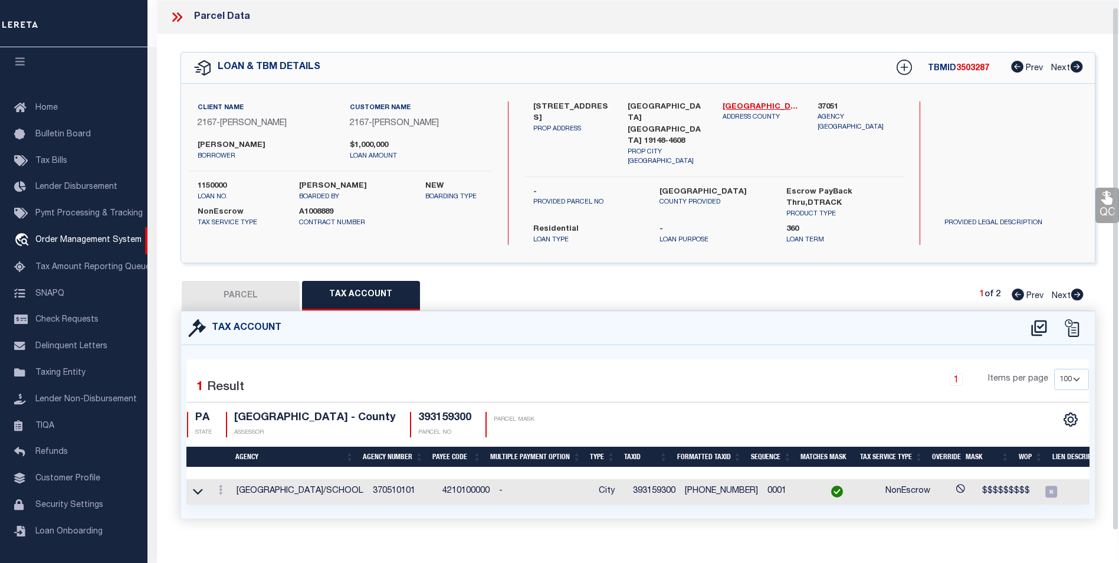
scroll to position [7, 0]
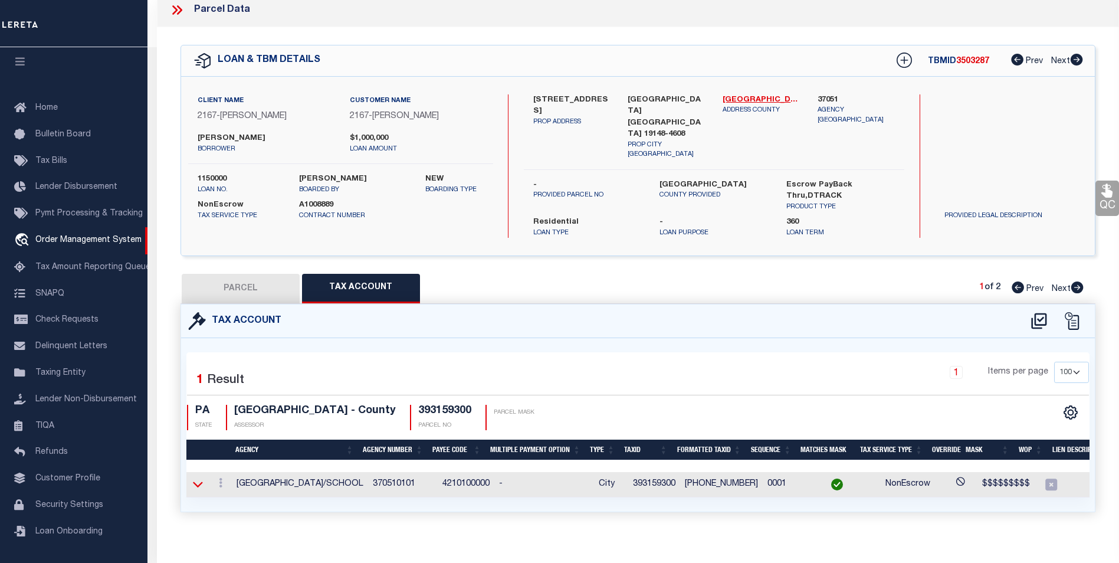
click at [198, 478] on icon at bounding box center [198, 484] width 10 height 12
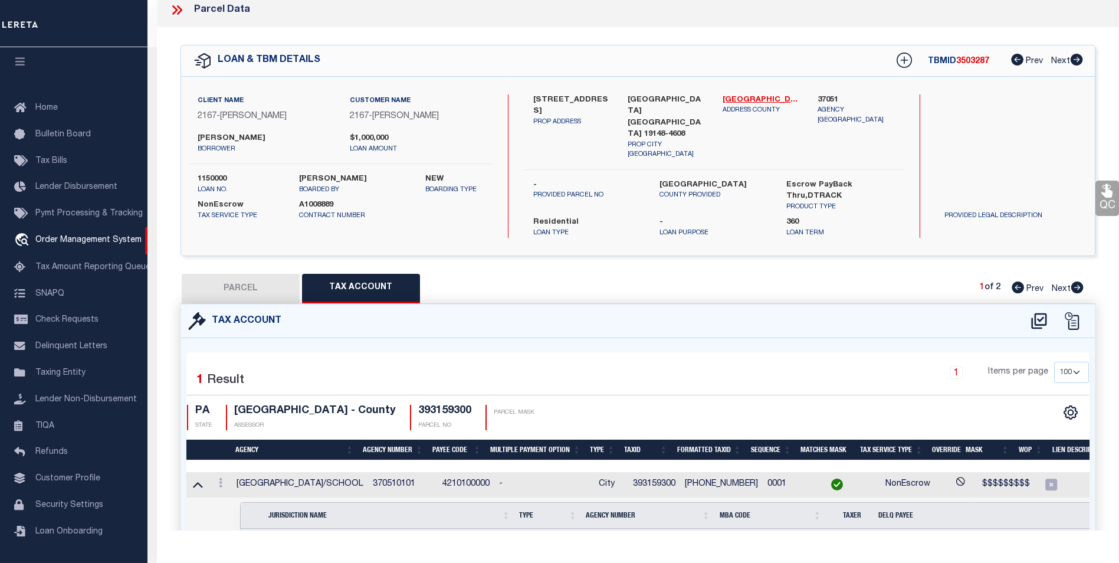
click at [234, 274] on button "PARCEL" at bounding box center [241, 288] width 118 height 29
select select "AS"
select select
checkbox input "false"
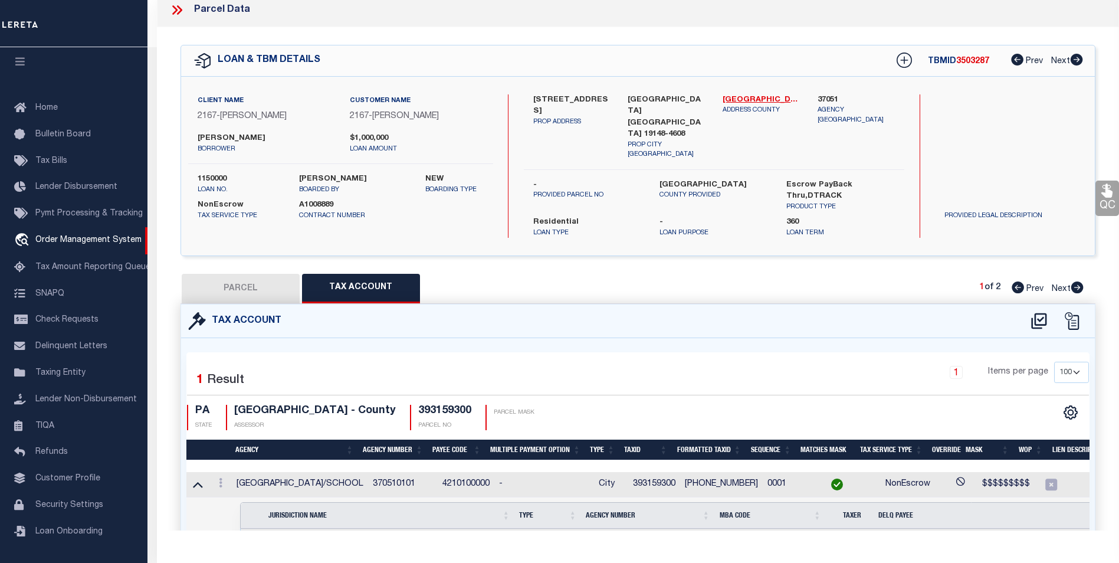
checkbox input "false"
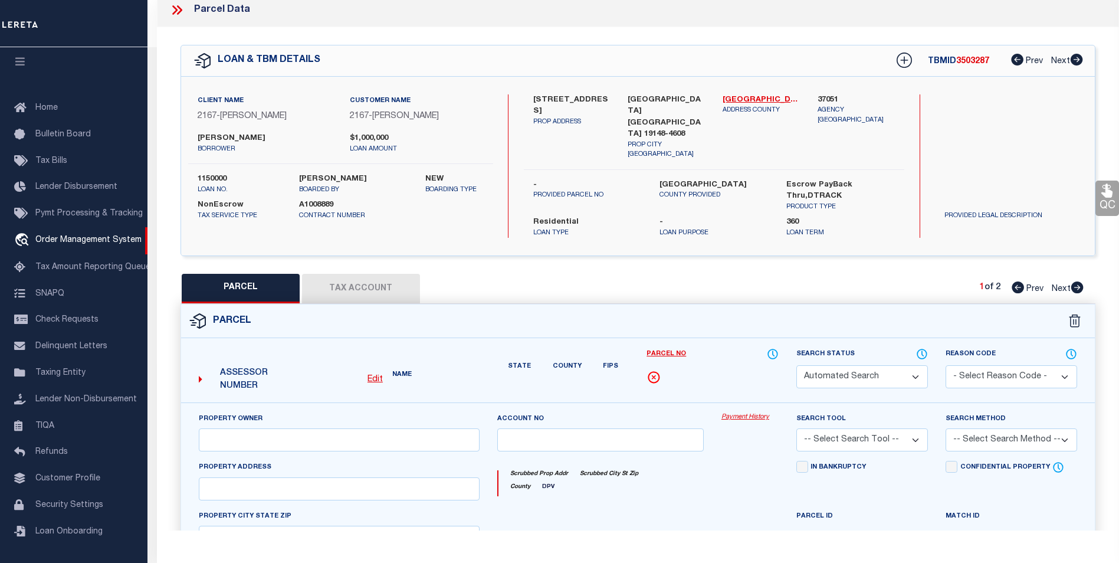
select select "QC"
type input "K&V INVESTMENTS LLC"
select select "ATL"
select select "ADD"
type input "[STREET_ADDRESS]"
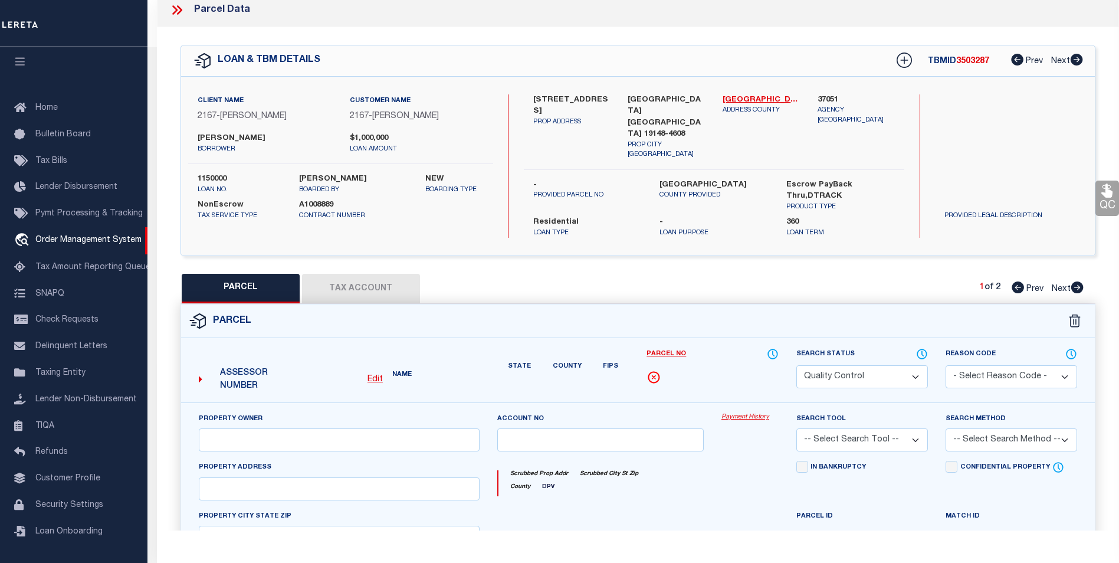
type input "[GEOGRAPHIC_DATA], [GEOGRAPHIC_DATA] 19148"
type textarea "[STREET_ADDRESS][PERSON_NAME]"
type textarea "Document uploaded that satisfies a legal requirement, changing from [GEOGRAPHIC…"
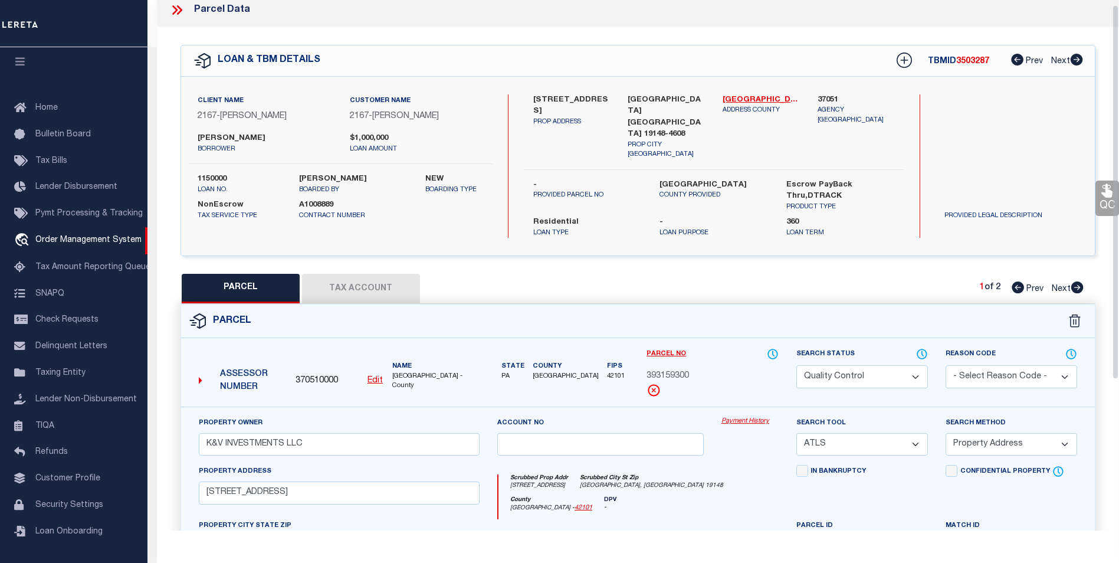
click at [349, 282] on button "Tax Account" at bounding box center [361, 288] width 118 height 29
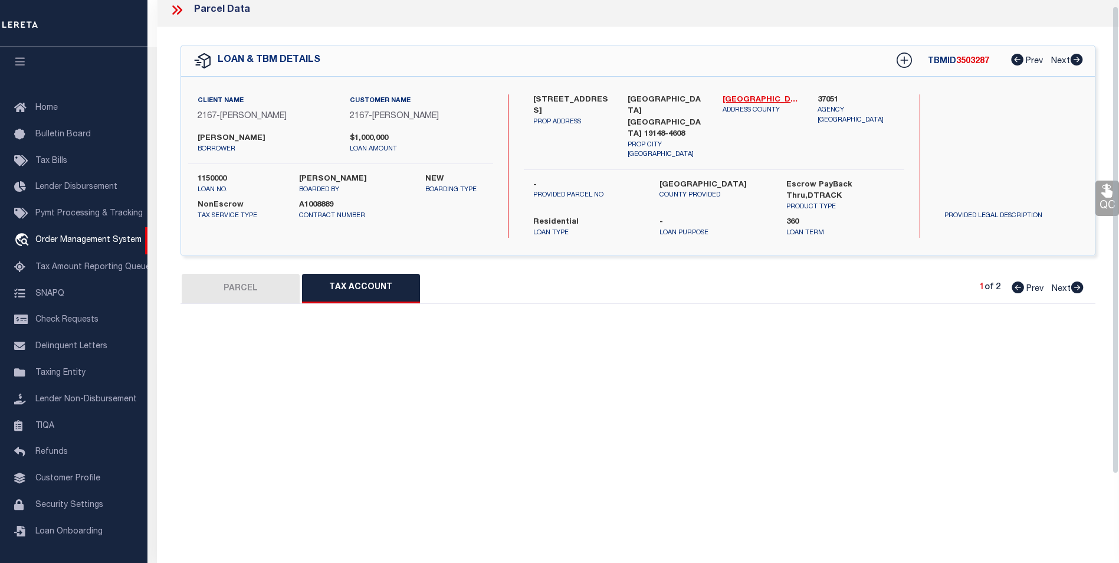
select select "100"
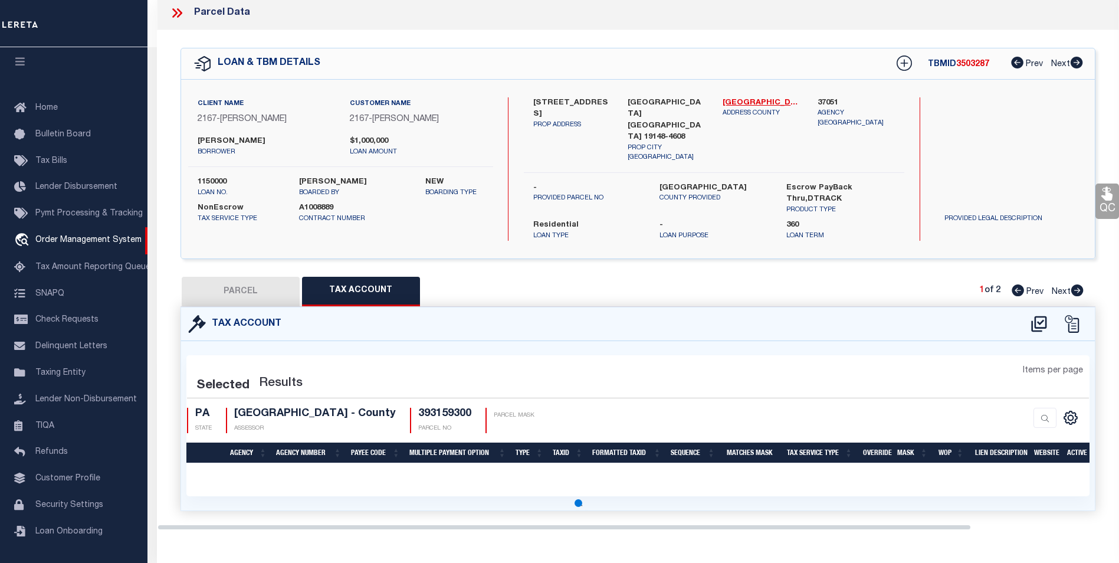
scroll to position [0, 0]
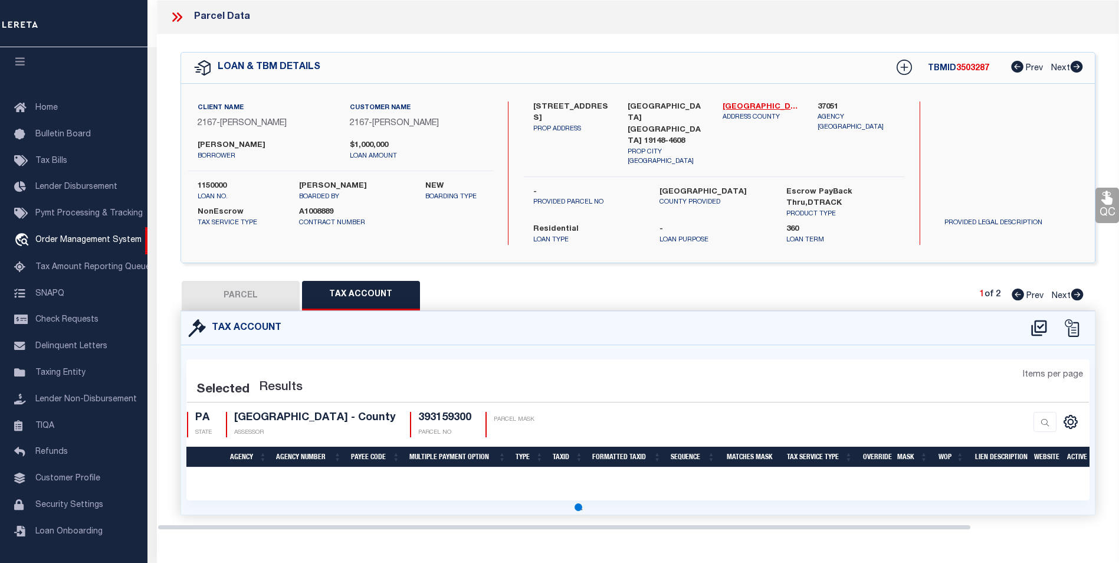
select select "100"
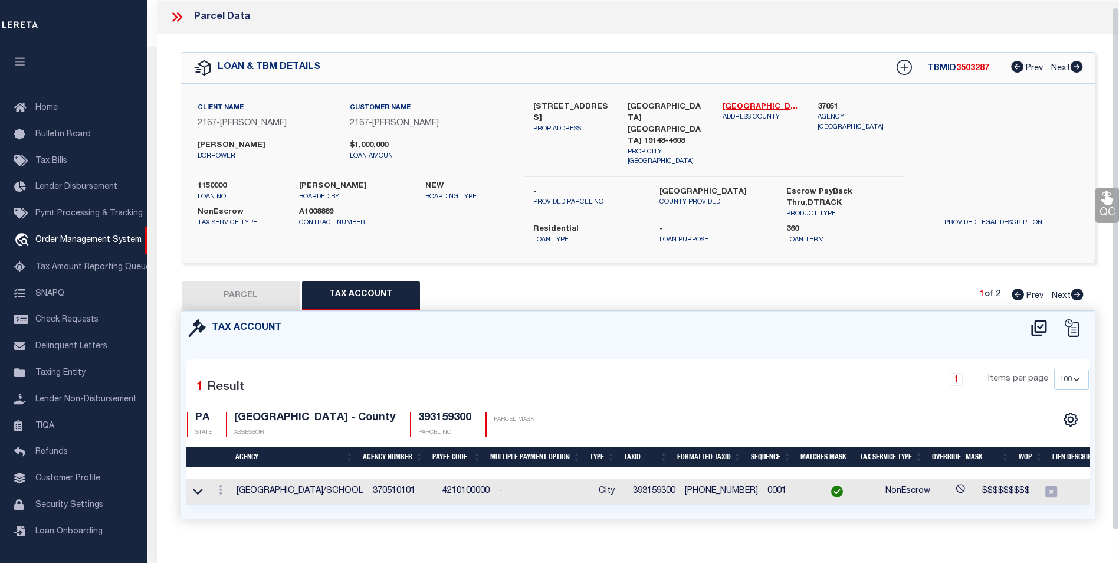
scroll to position [7, 0]
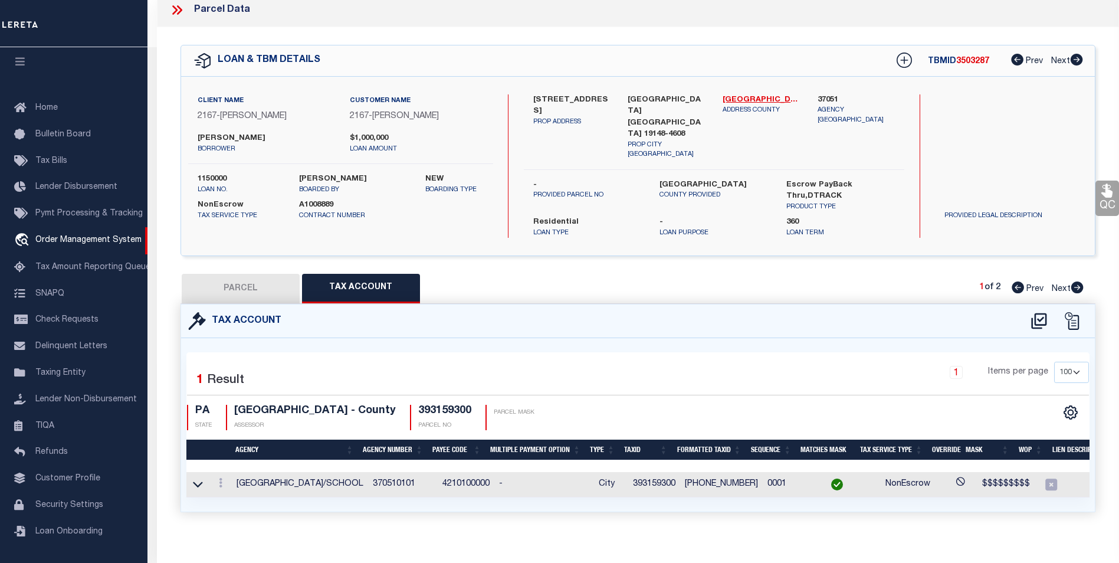
click at [225, 274] on button "PARCEL" at bounding box center [241, 288] width 118 height 29
select select "AS"
select select
checkbox input "false"
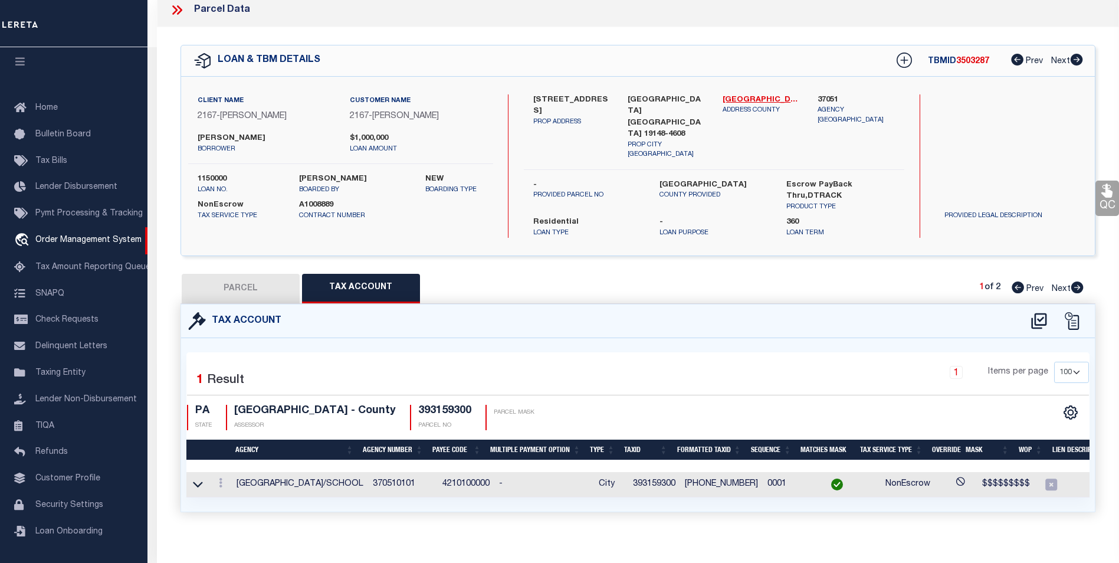
checkbox input "false"
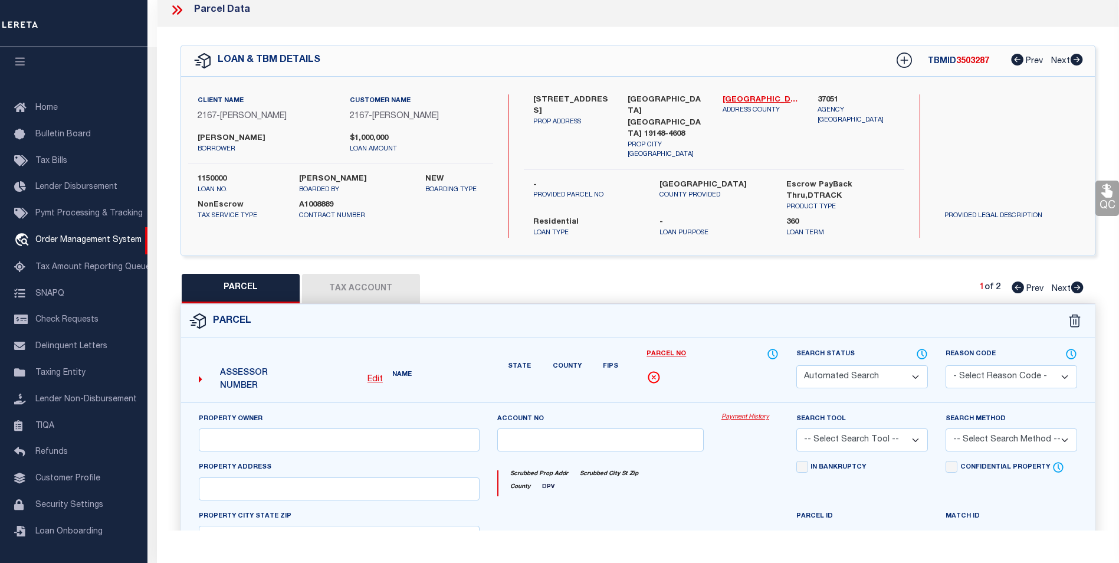
select select "QC"
type input "K&V INVESTMENTS LLC"
select select "ATL"
select select "ADD"
type input "[STREET_ADDRESS]"
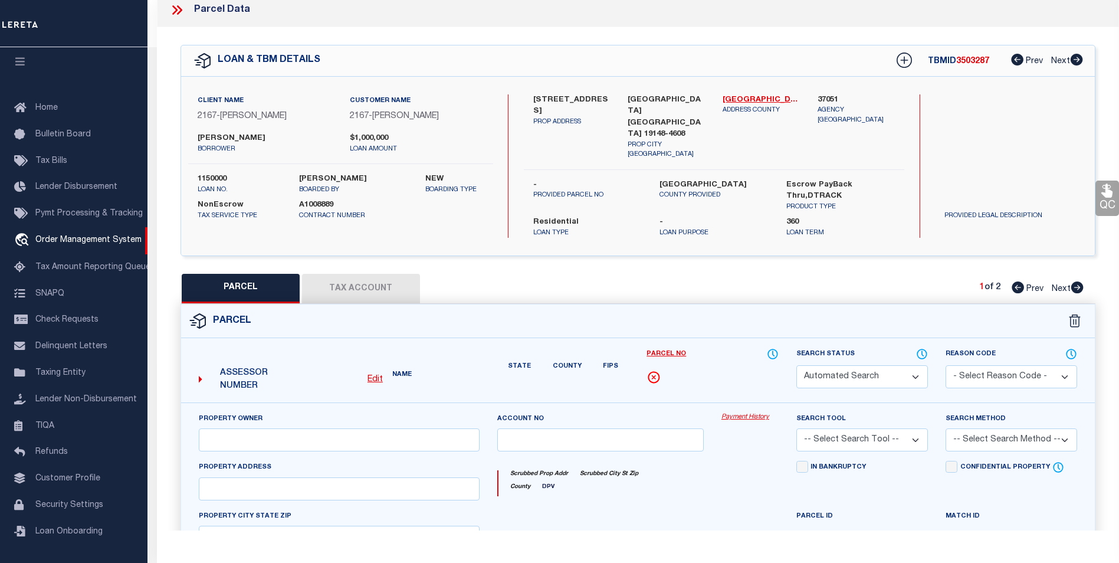
type input "[GEOGRAPHIC_DATA], [GEOGRAPHIC_DATA] 19148"
type textarea "[STREET_ADDRESS][PERSON_NAME]"
type textarea "Document uploaded that satisfies a legal requirement, changing from [GEOGRAPHIC…"
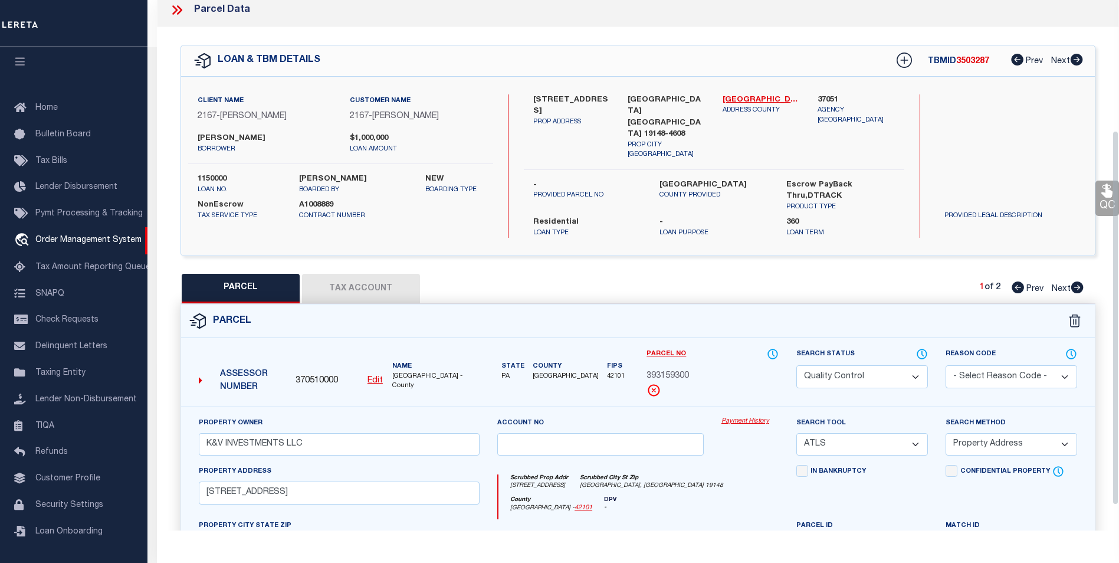
scroll to position [184, 0]
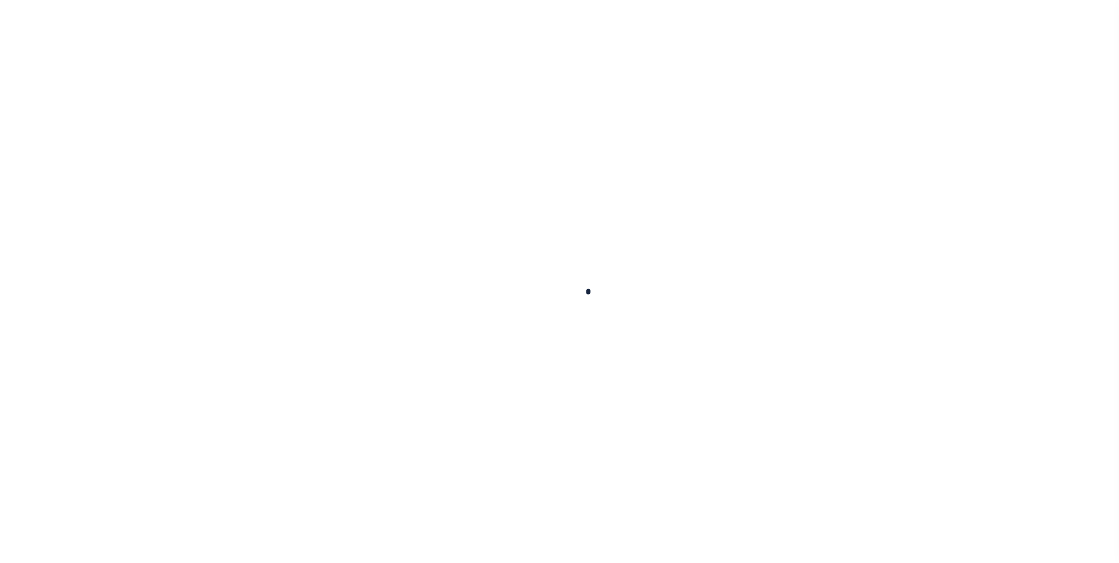
type input "1150000"
type input "[PERSON_NAME]"
select select
type input "[DATE]"
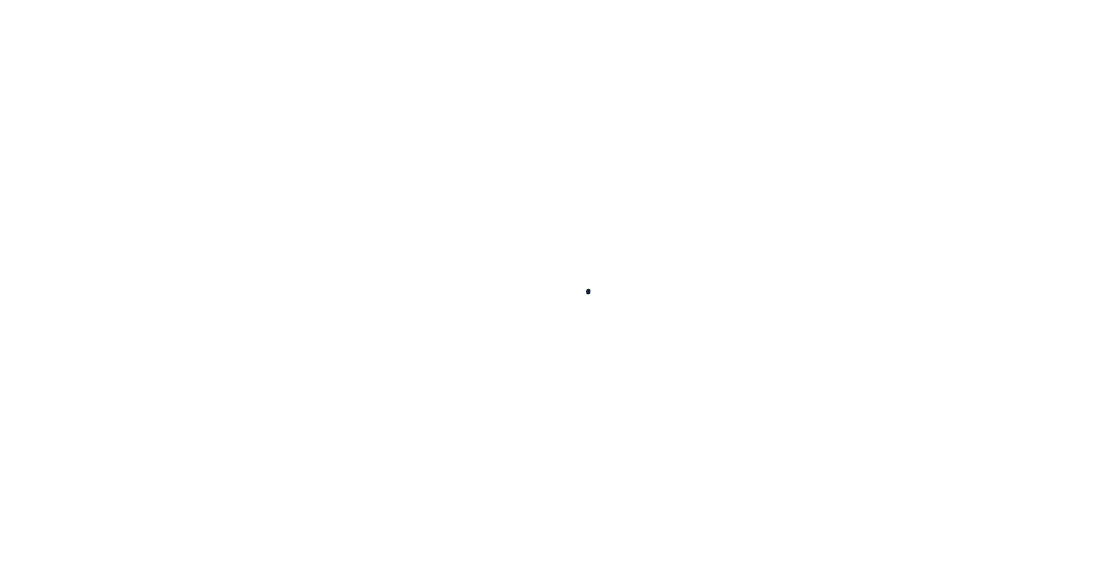
select select "10"
select select "NonEscrow"
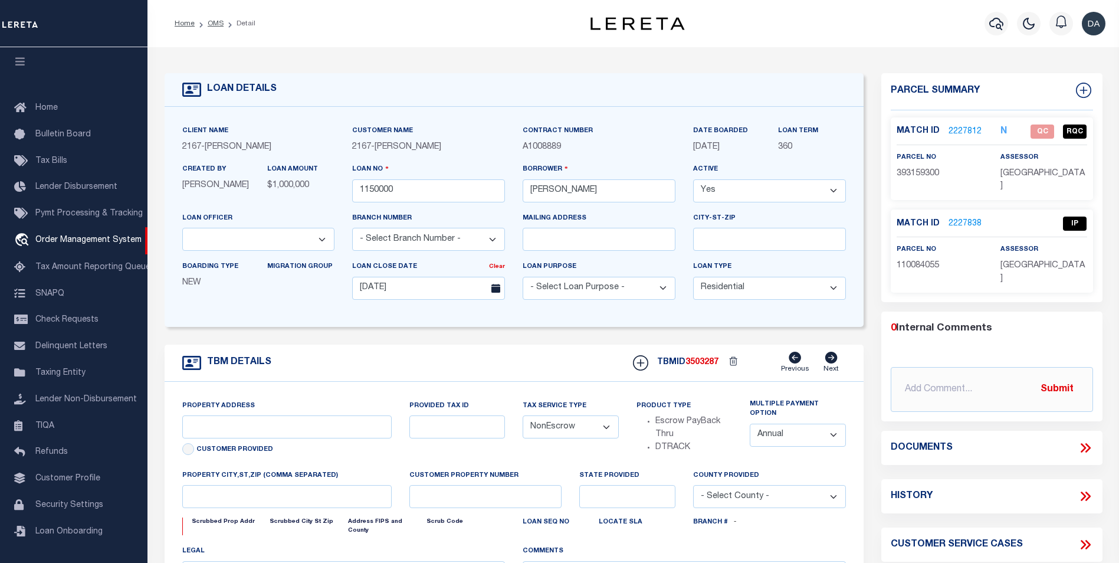
type input "[STREET_ADDRESS]"
select select
type input "[GEOGRAPHIC_DATA] [GEOGRAPHIC_DATA] 19148-4608"
type input "PA"
select select
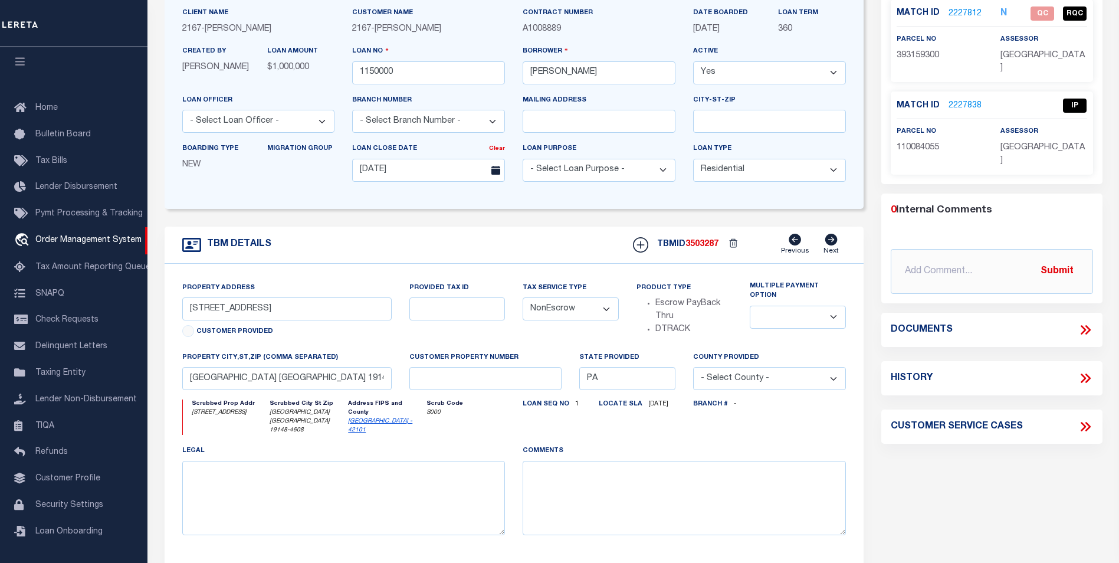
scroll to position [0, 0]
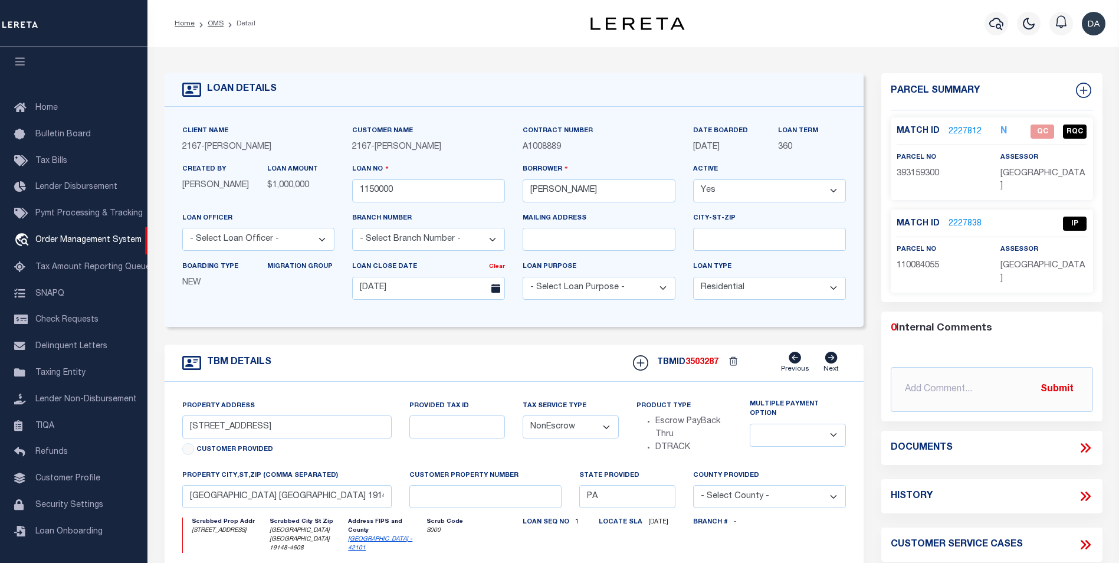
click at [973, 132] on link "2227812" at bounding box center [965, 132] width 33 height 12
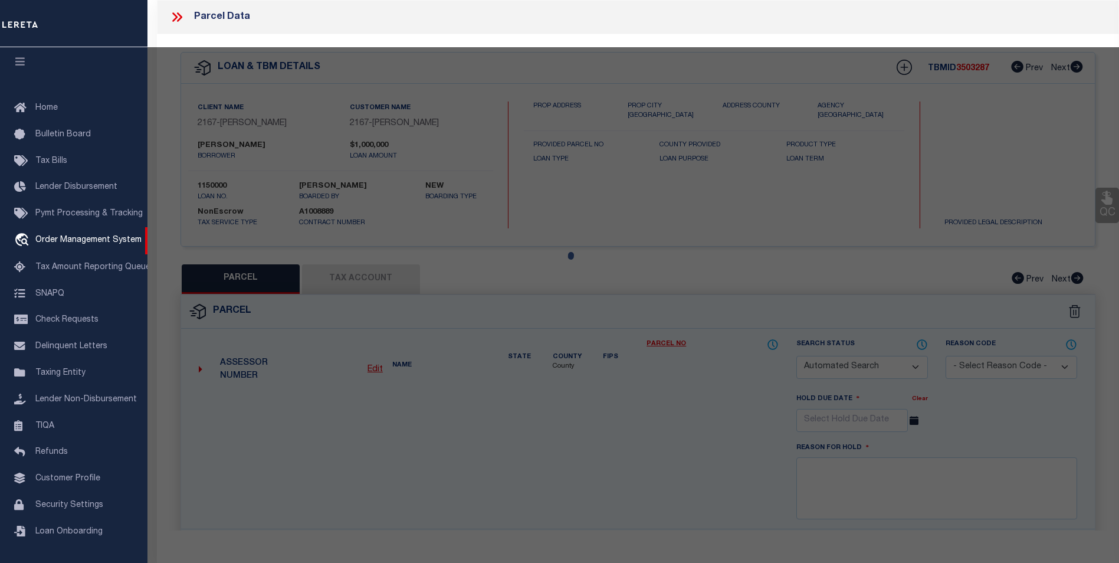
checkbox input "false"
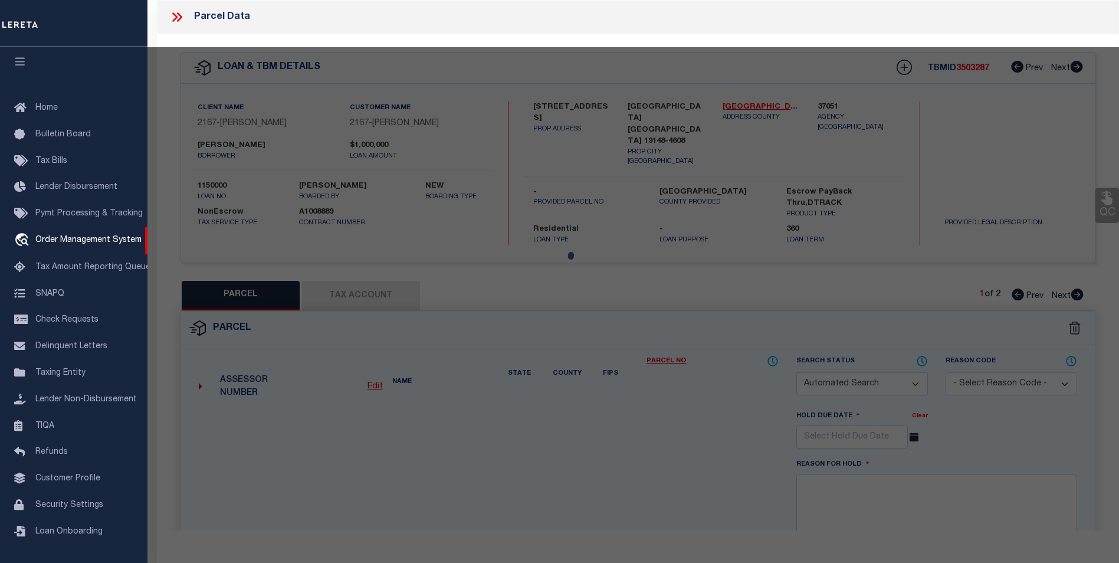
select select "QC"
type input "K&V INVESTMENTS LLC"
select select "ATL"
select select "ADD"
type input "[STREET_ADDRESS]"
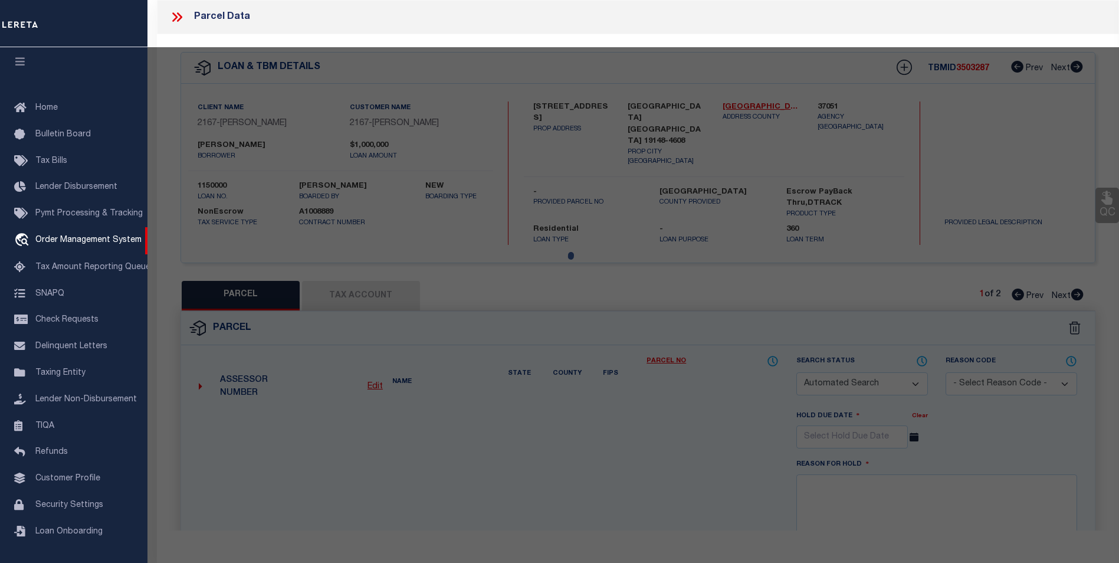
type input "[GEOGRAPHIC_DATA], [GEOGRAPHIC_DATA] 19148"
type textarea "[STREET_ADDRESS][PERSON_NAME]"
type textarea "Document uploaded that satisfies a legal requirement, changing from [GEOGRAPHIC…"
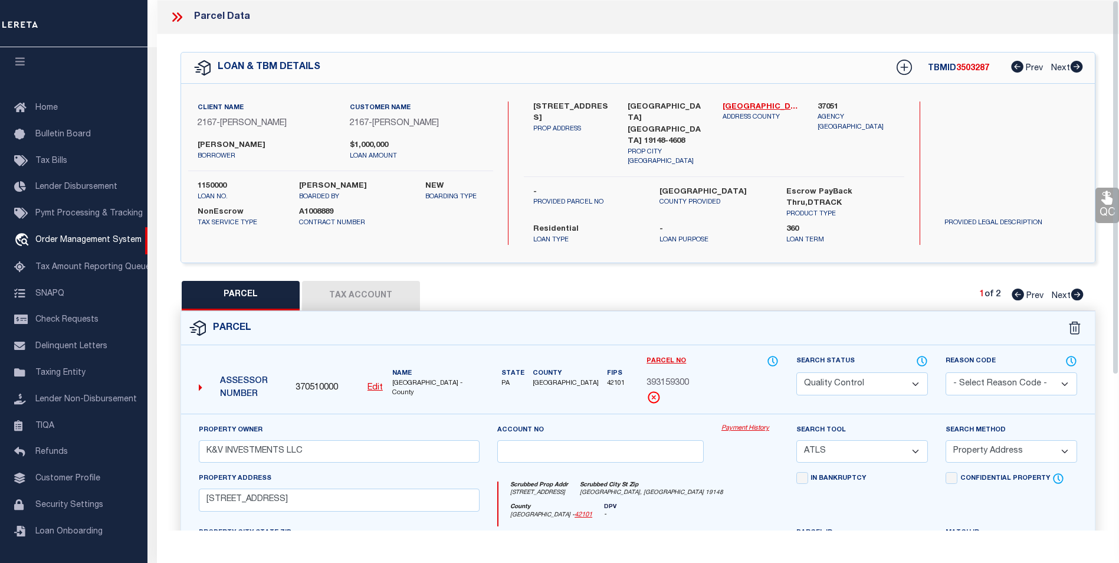
scroll to position [219, 0]
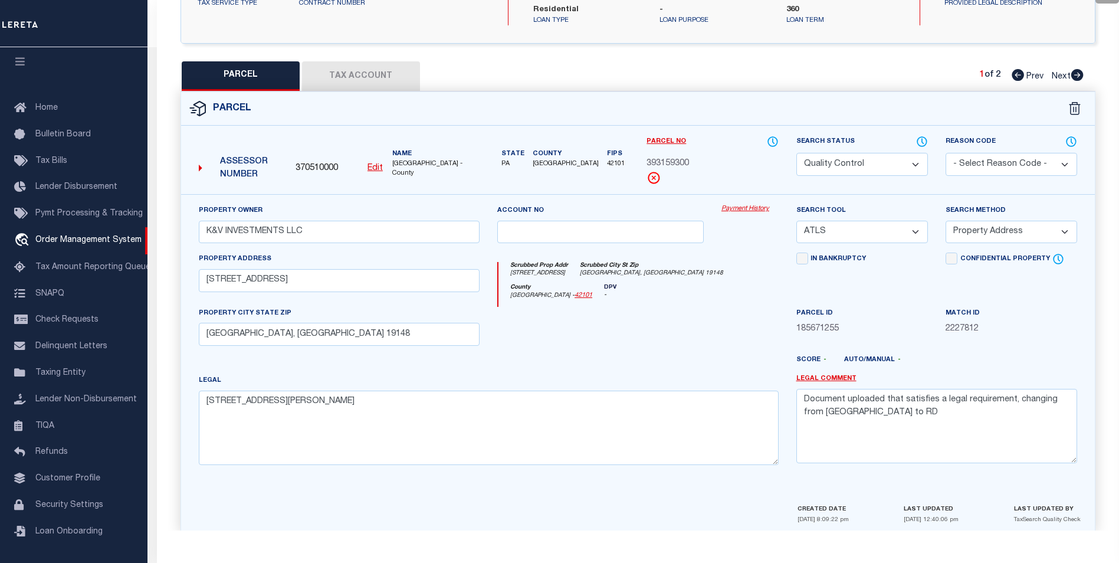
click at [335, 61] on button "Tax Account" at bounding box center [361, 75] width 118 height 29
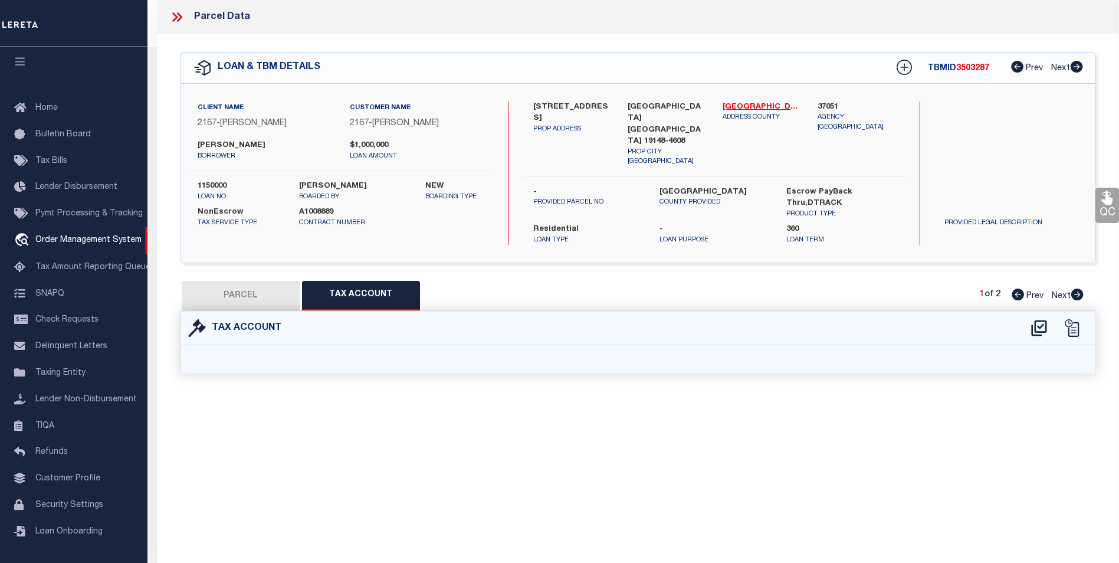
select select "100"
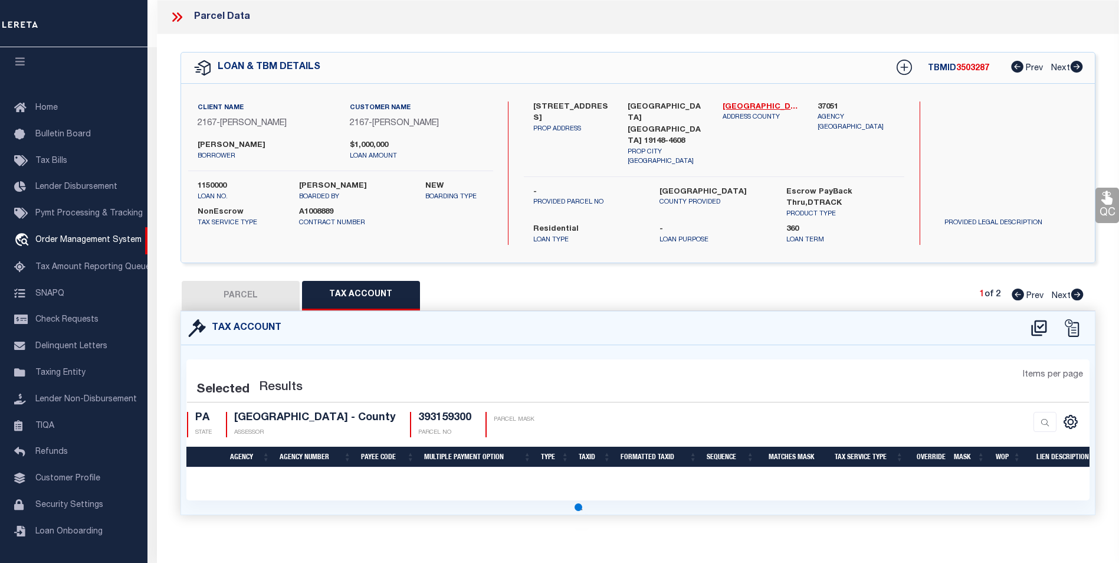
select select "100"
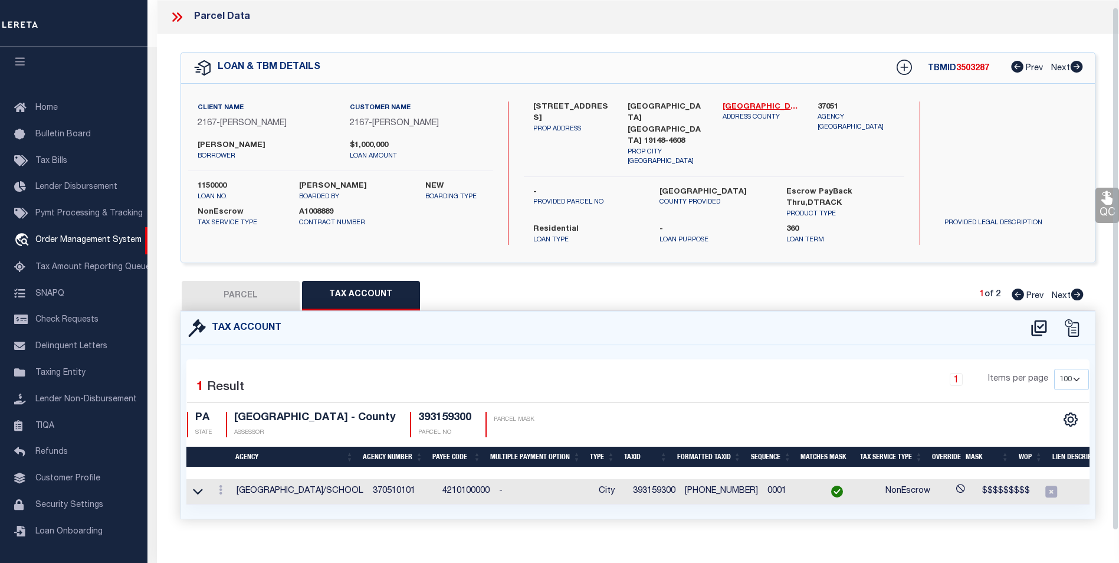
scroll to position [7, 0]
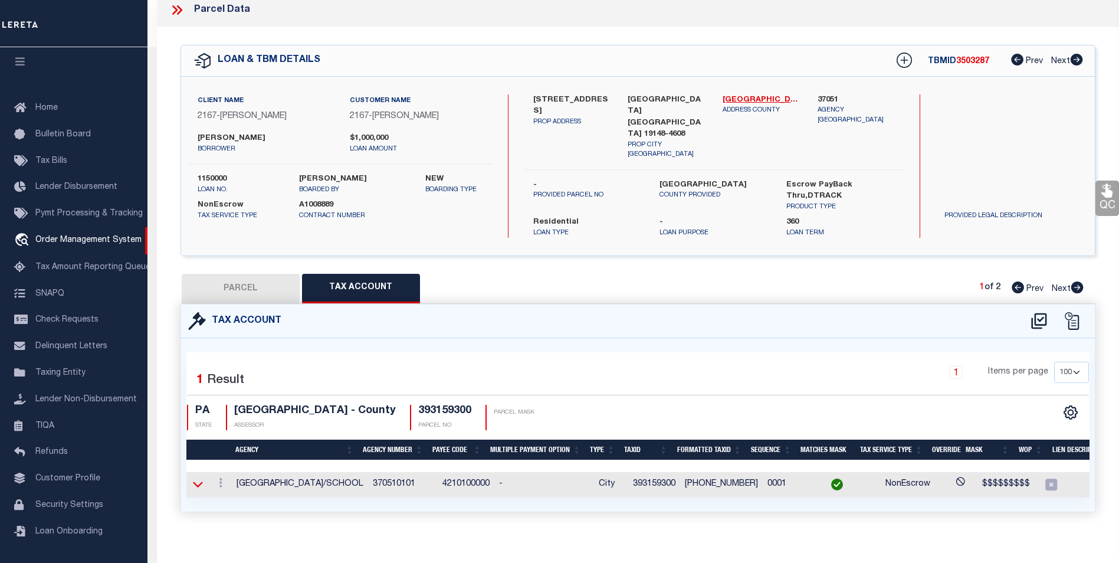
click at [201, 482] on icon at bounding box center [198, 485] width 10 height 6
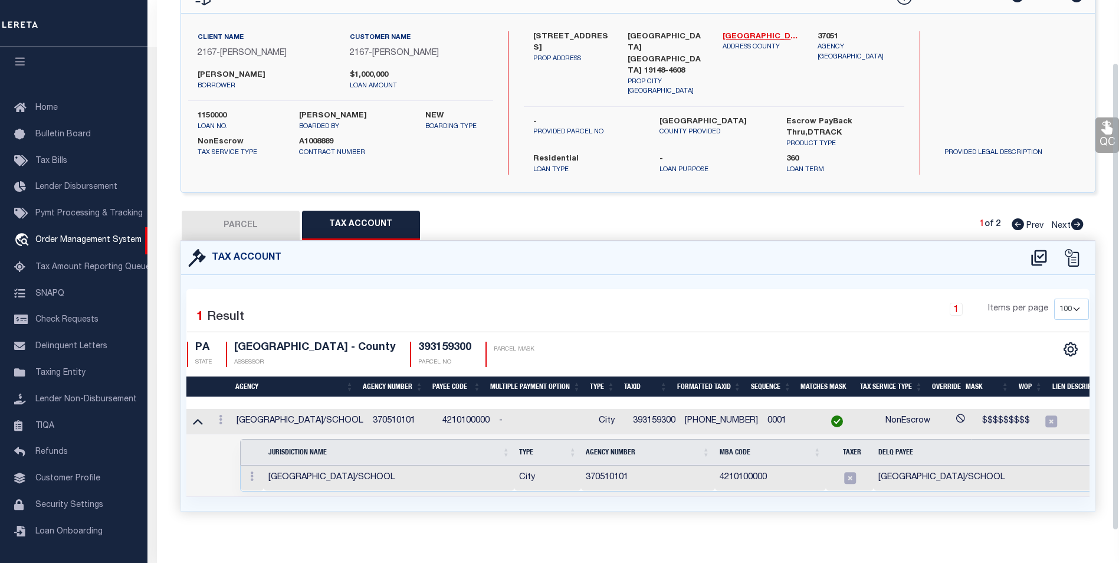
scroll to position [0, 0]
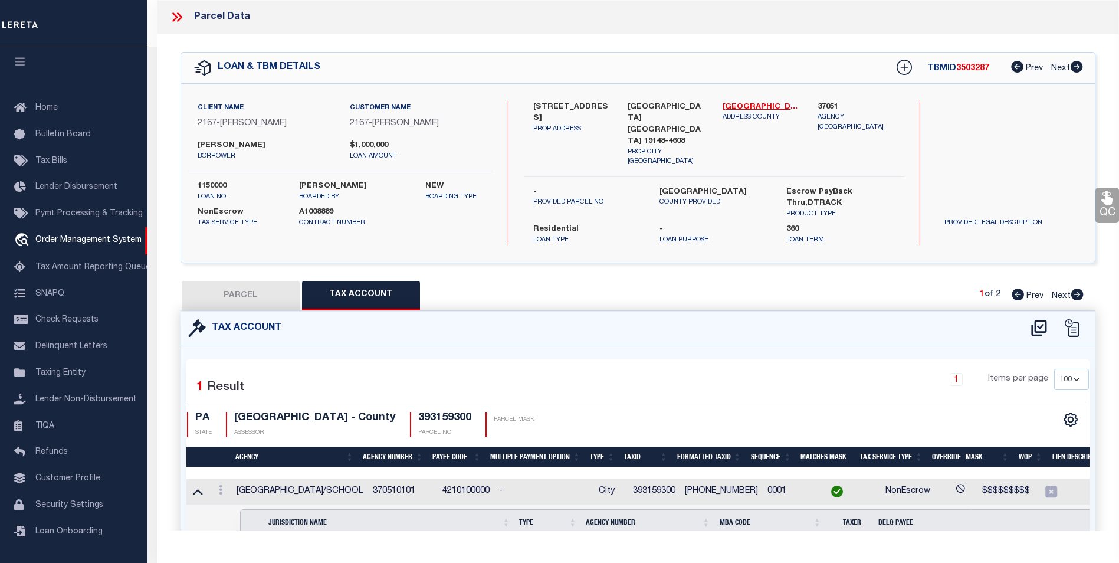
click at [181, 13] on icon at bounding box center [176, 16] width 15 height 15
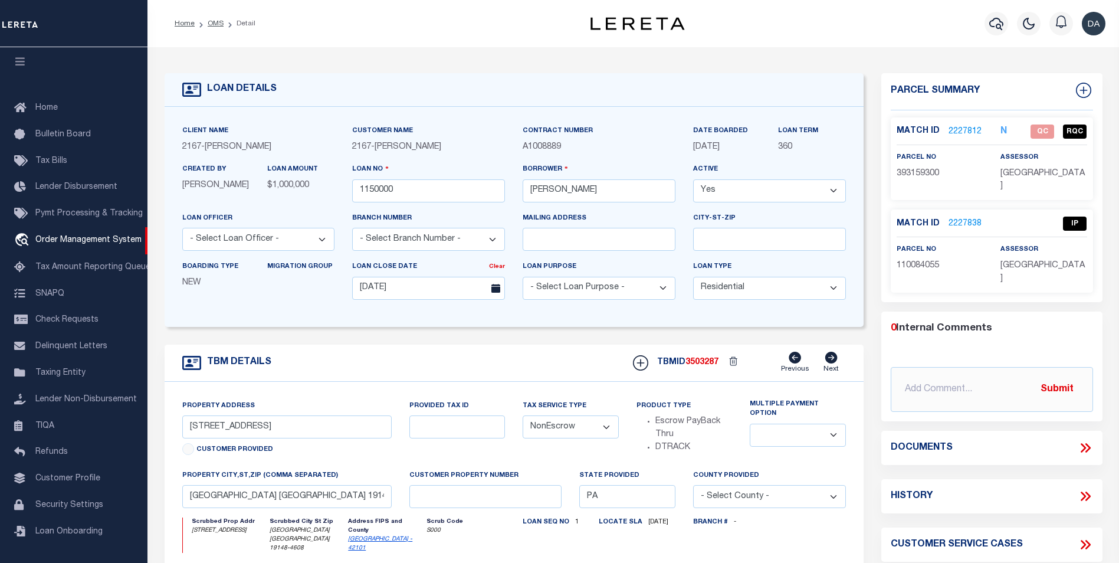
click at [966, 223] on link "2227838" at bounding box center [965, 224] width 33 height 12
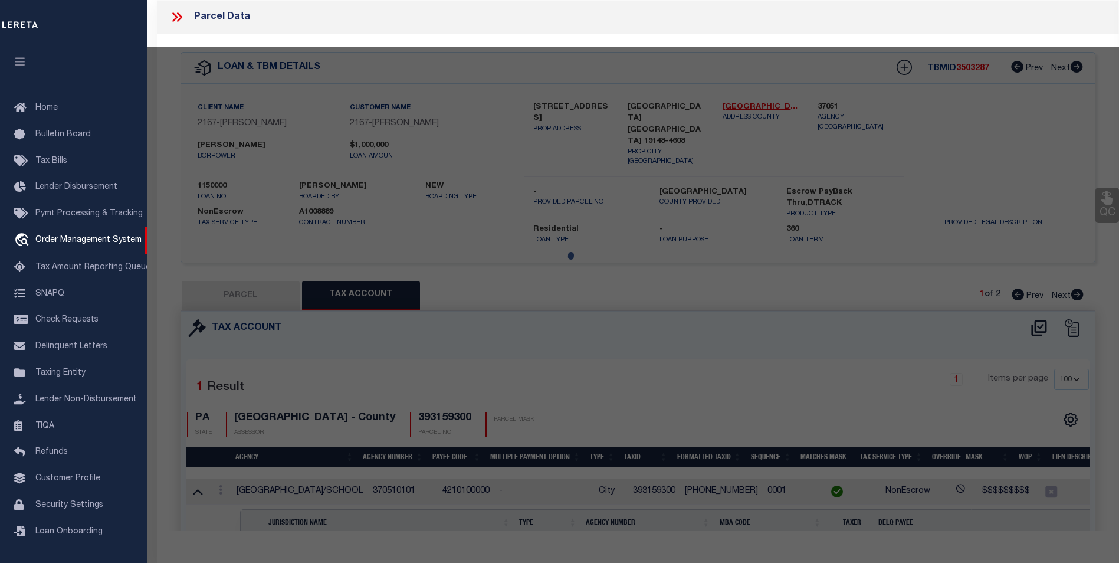
select select "AS"
select select
checkbox input "false"
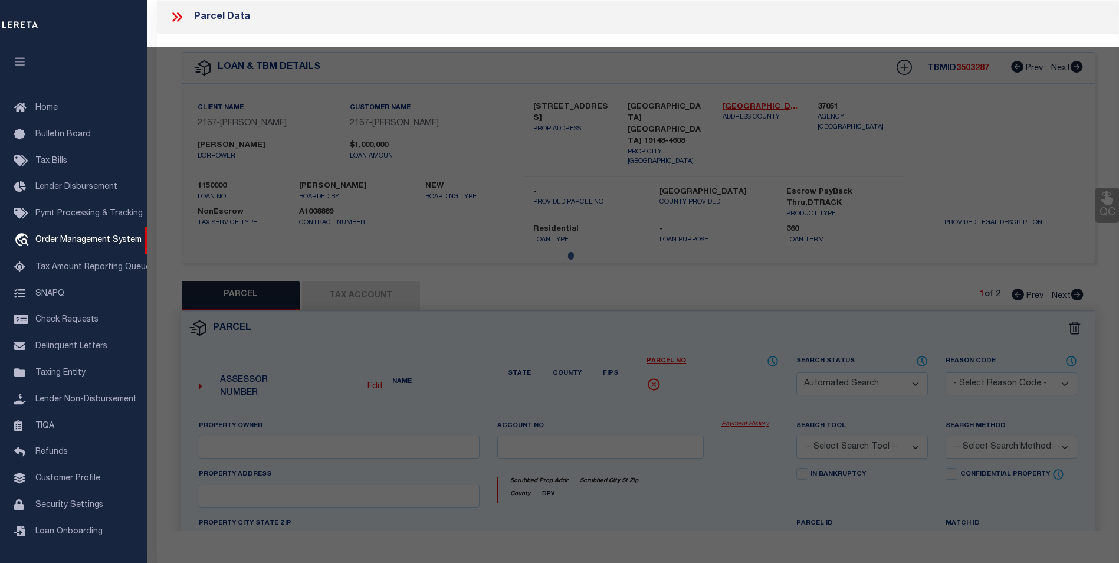
select select "IP"
checkbox input "false"
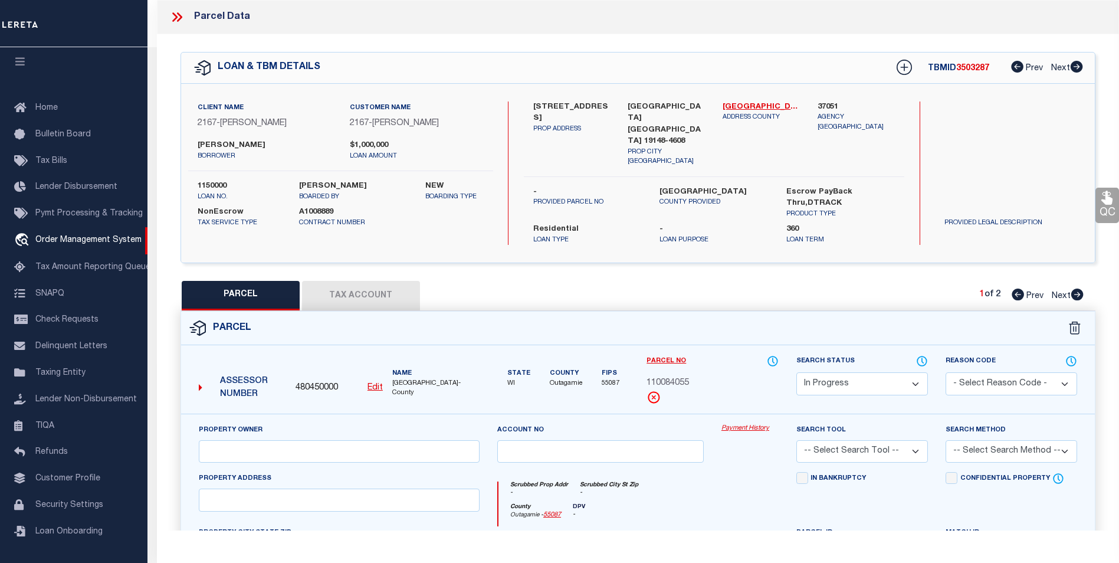
click at [358, 281] on button "Tax Account" at bounding box center [361, 295] width 118 height 29
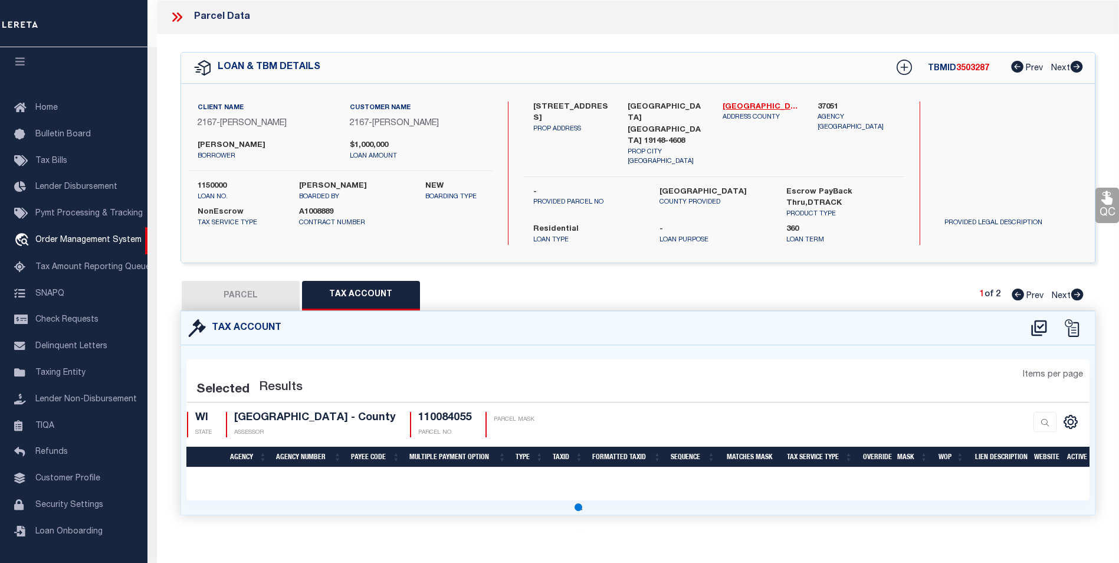
select select "100"
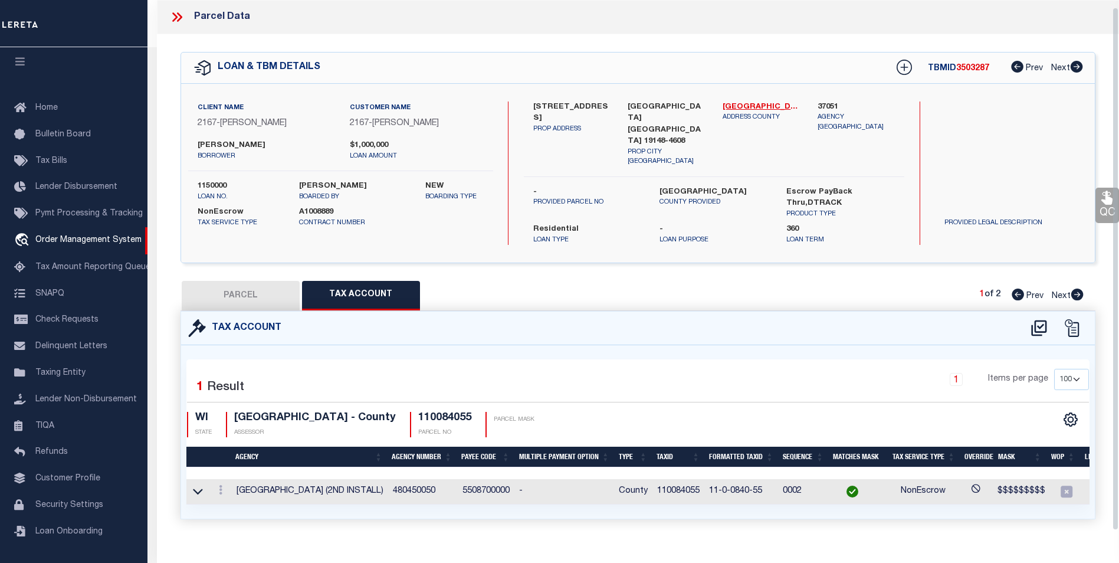
scroll to position [7, 0]
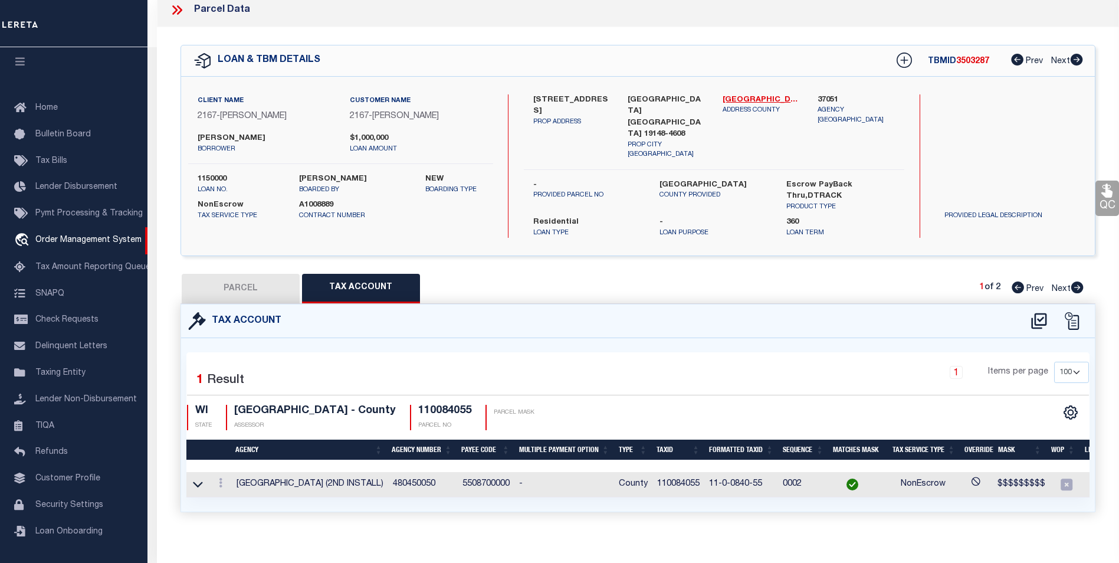
click at [204, 480] on link at bounding box center [198, 484] width 14 height 8
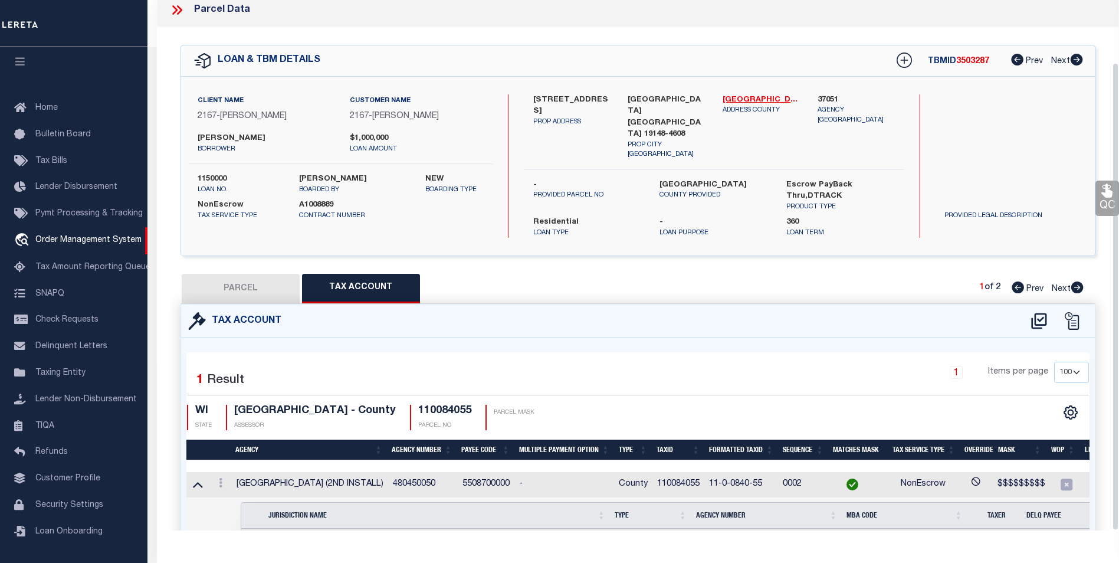
scroll to position [70, 0]
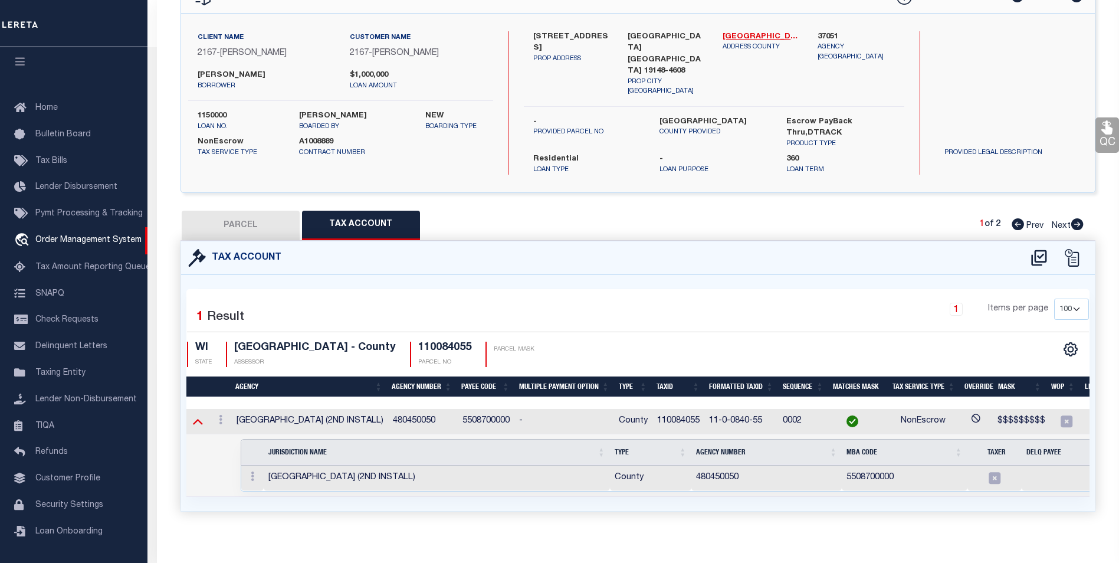
click at [201, 419] on icon at bounding box center [198, 422] width 10 height 6
